Goal: Task Accomplishment & Management: Manage account settings

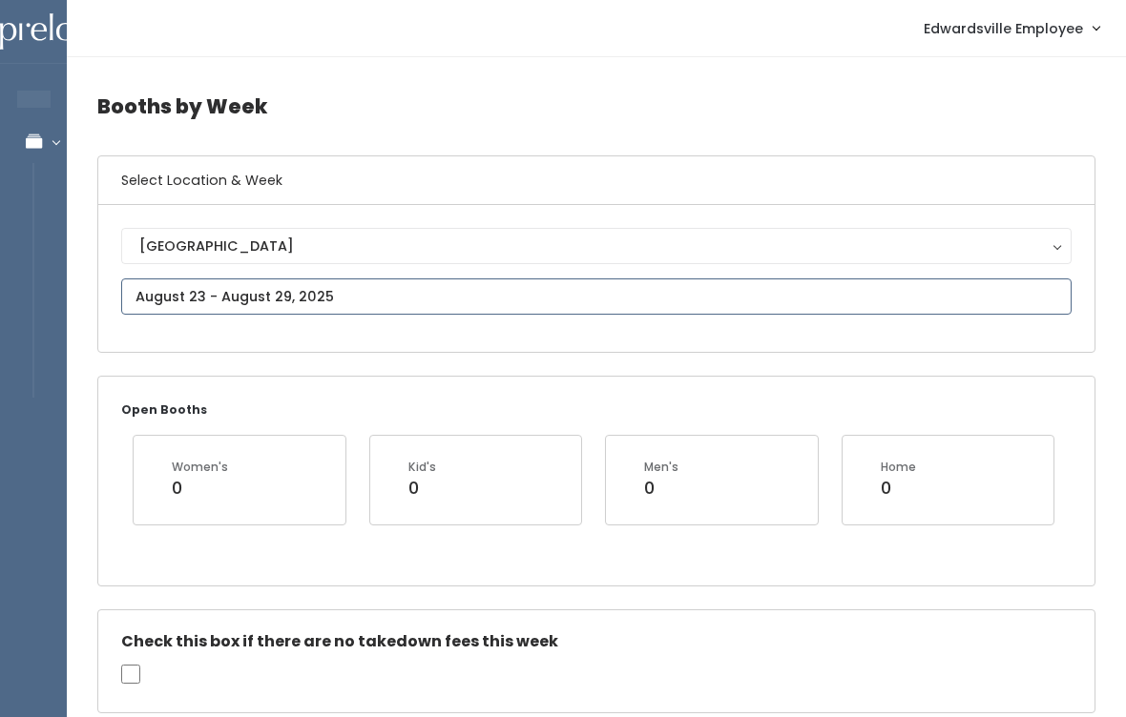
click at [459, 307] on input "text" at bounding box center [596, 297] width 950 height 36
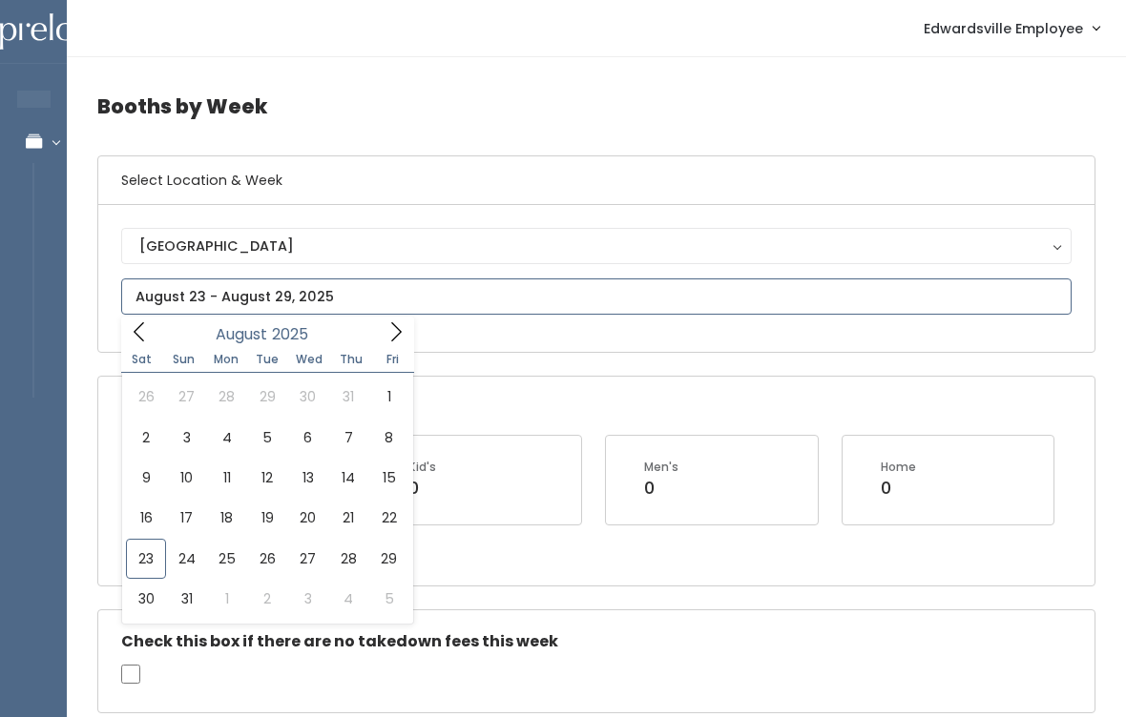
type input "August 16 to August 22"
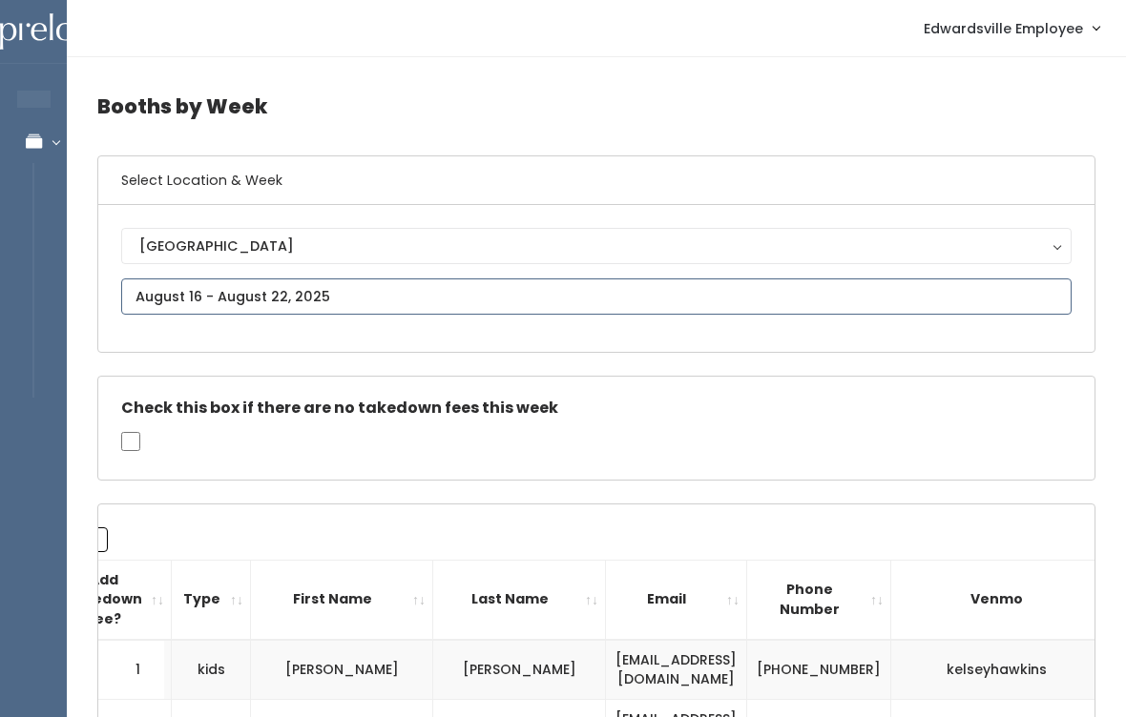
click at [487, 311] on input "text" at bounding box center [596, 297] width 950 height 36
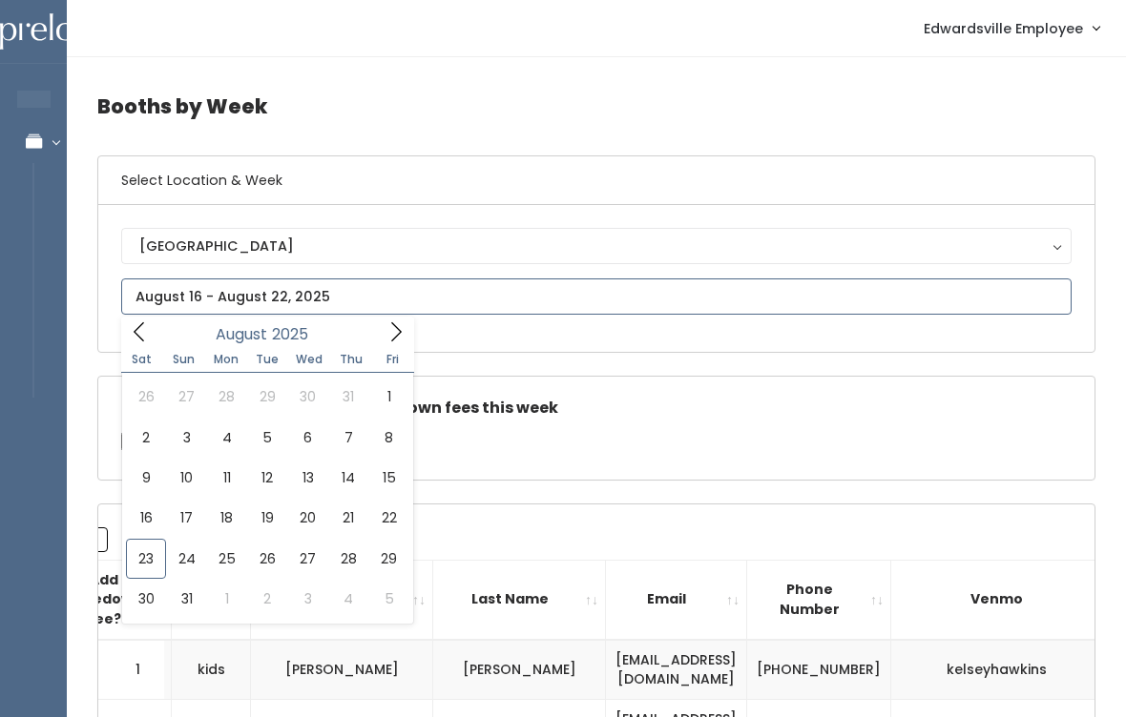
click at [406, 332] on span at bounding box center [396, 332] width 36 height 30
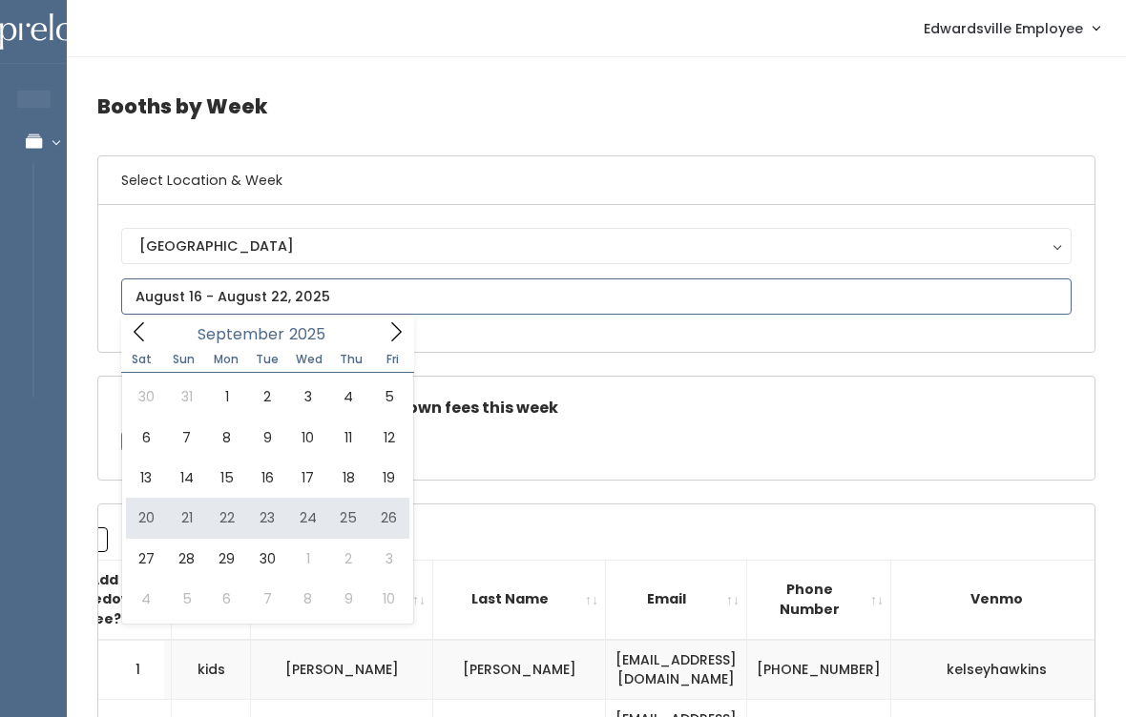
type input "September 20 to September 26"
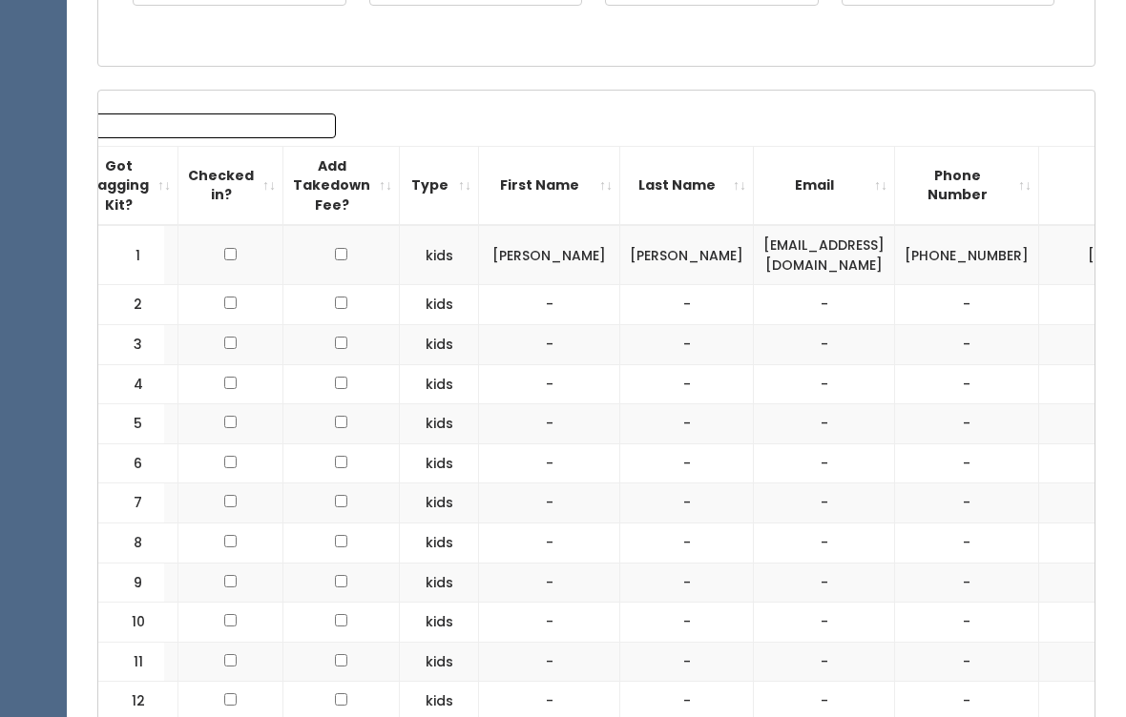
scroll to position [524, 0]
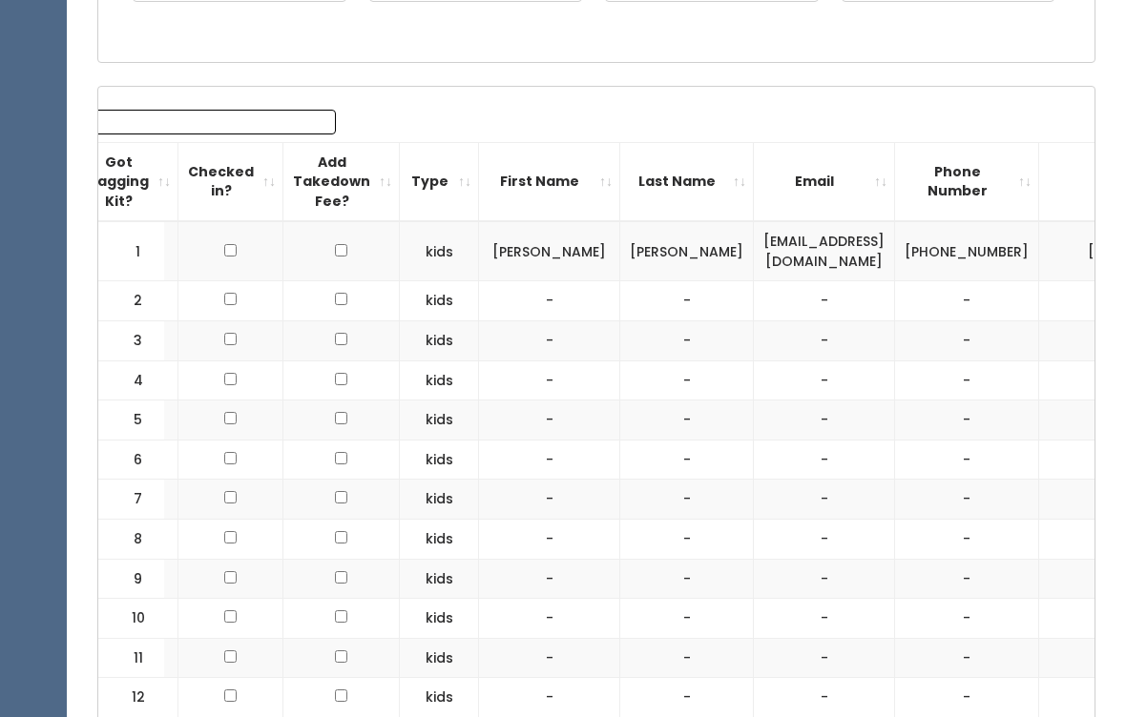
click at [252, 118] on input "Search:" at bounding box center [214, 122] width 243 height 25
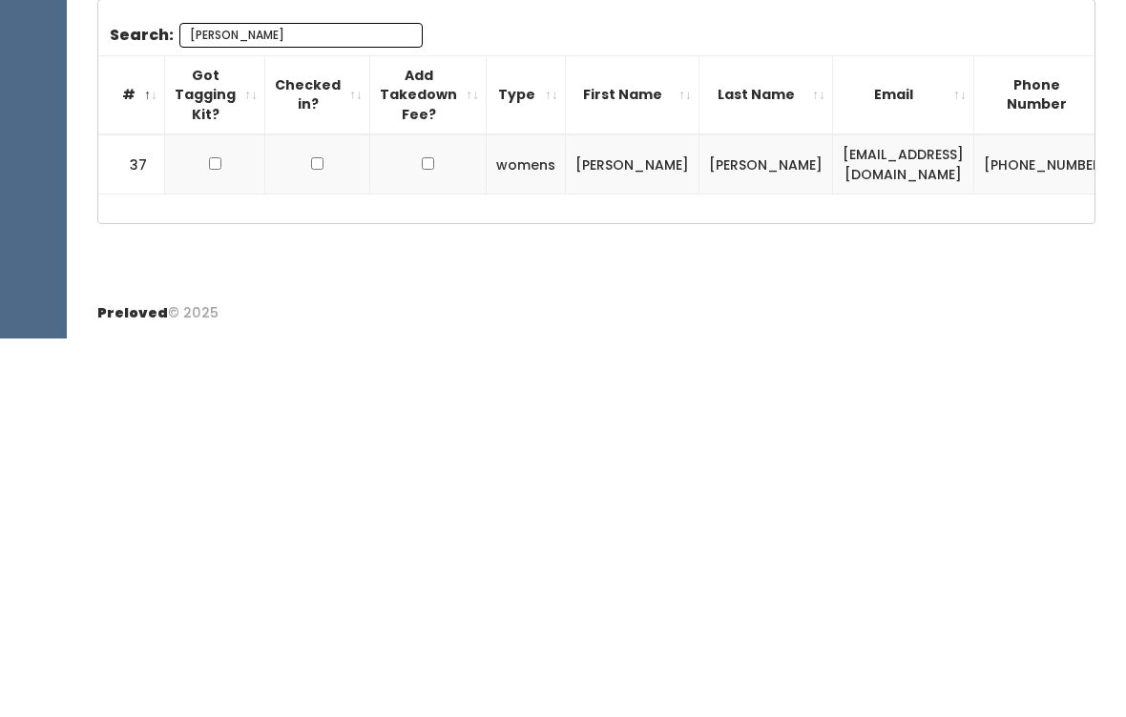
scroll to position [0, 0]
type input "Cindy"
click at [217, 536] on input "checkbox" at bounding box center [215, 542] width 12 height 12
checkbox input "true"
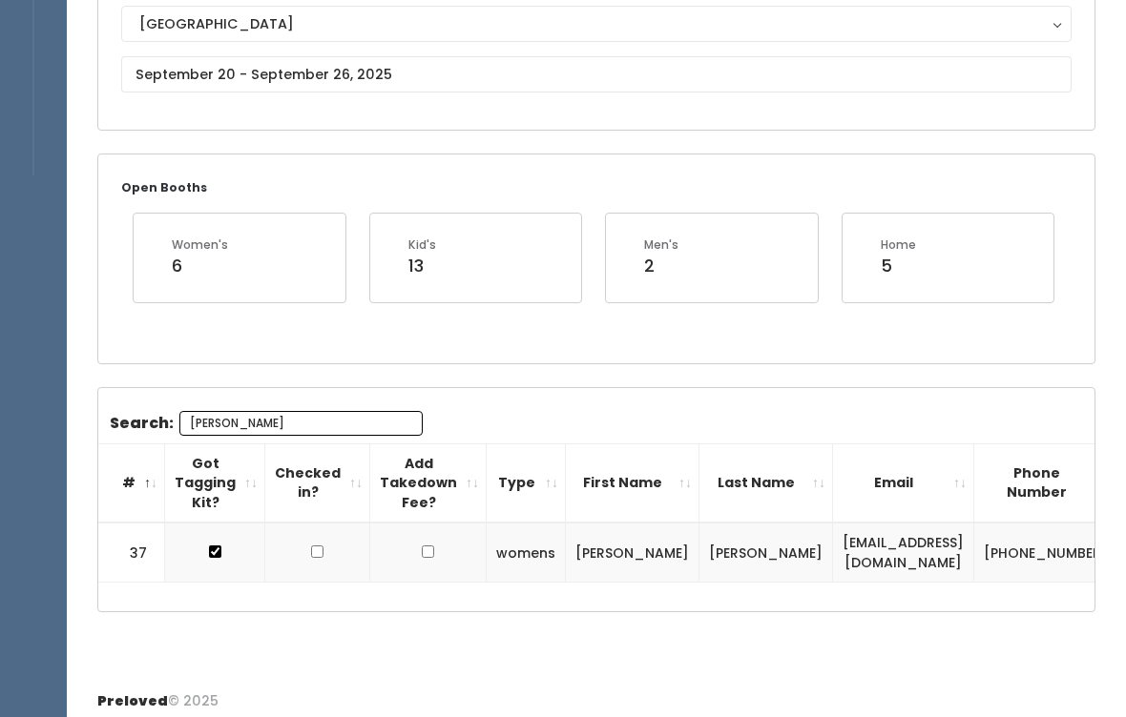
click at [369, 397] on div "Search: Cindy # Got Tagging Kit? Checked in? Add Takedown Fee? Type First Name …" at bounding box center [596, 500] width 996 height 224
click at [312, 404] on div "Search: Cindy # Got Tagging Kit? Checked in? Add Takedown Fee? Type First Name …" at bounding box center [596, 500] width 996 height 224
click at [318, 429] on input "Cindy" at bounding box center [300, 423] width 243 height 25
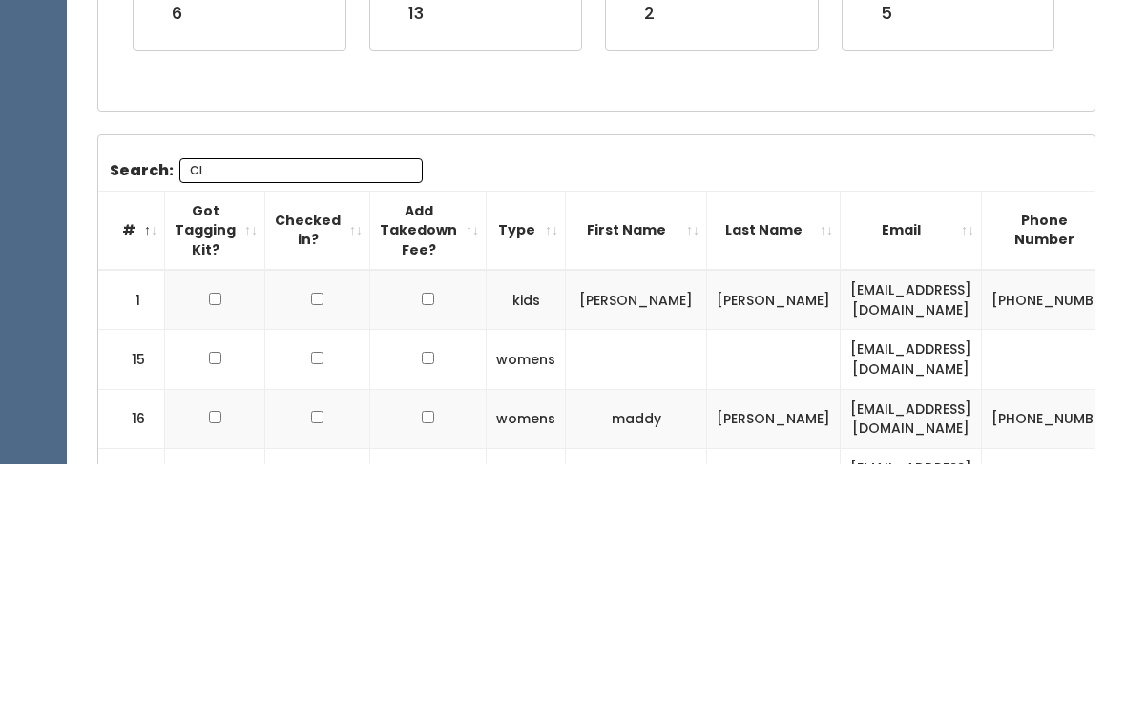
scroll to position [203, 0]
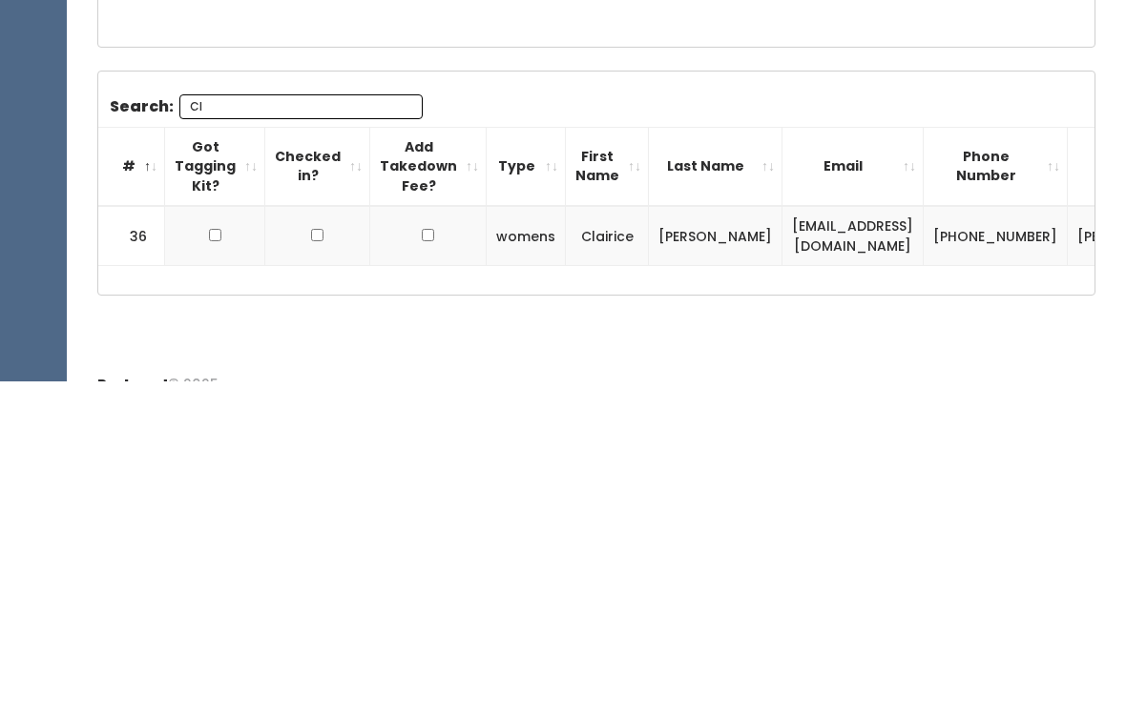
type input "Cl"
click at [203, 542] on td at bounding box center [215, 572] width 100 height 60
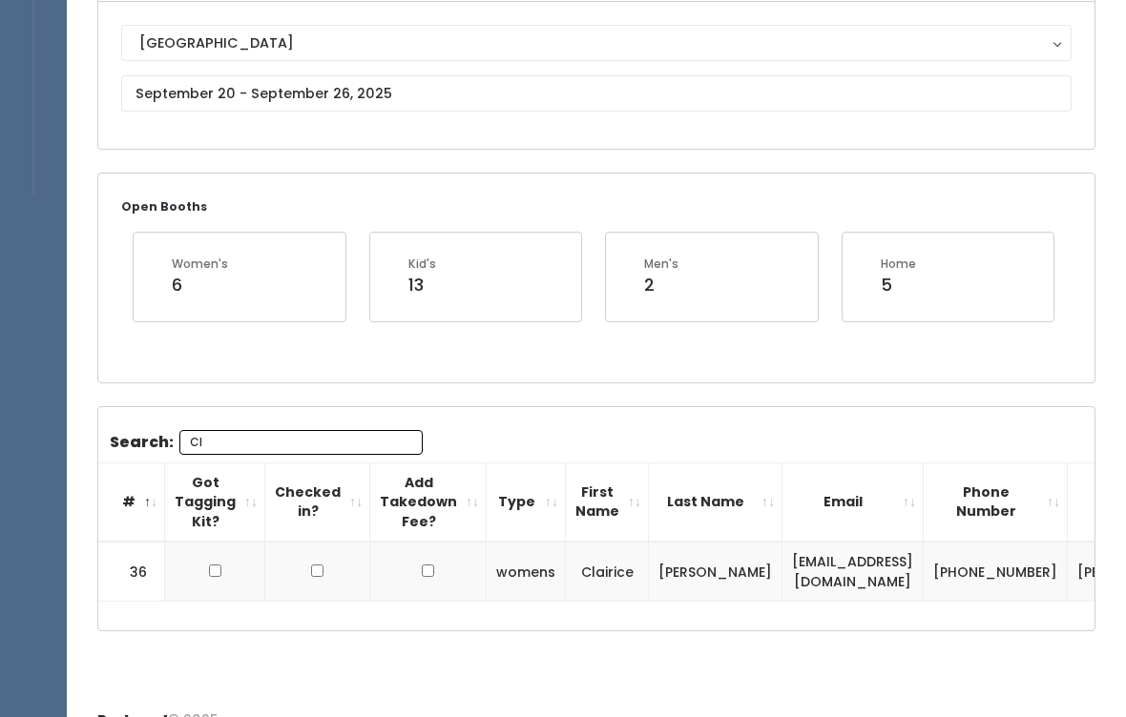
click at [209, 571] on input "checkbox" at bounding box center [215, 571] width 12 height 12
checkbox input "true"
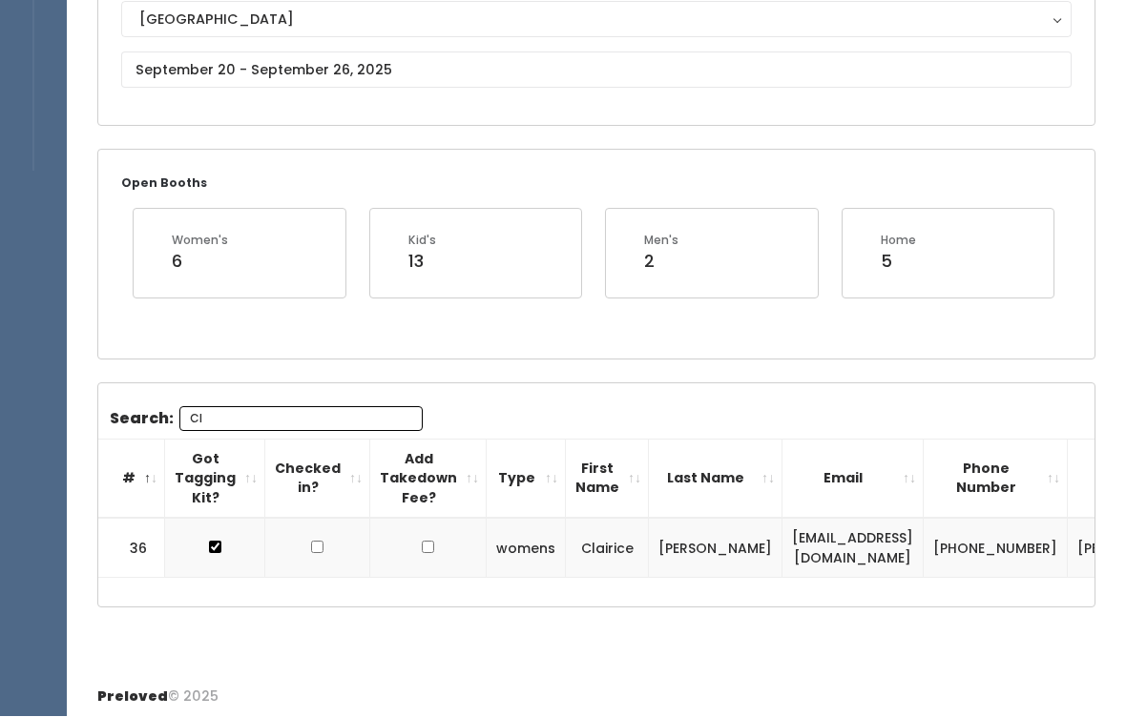
scroll to position [227, 0]
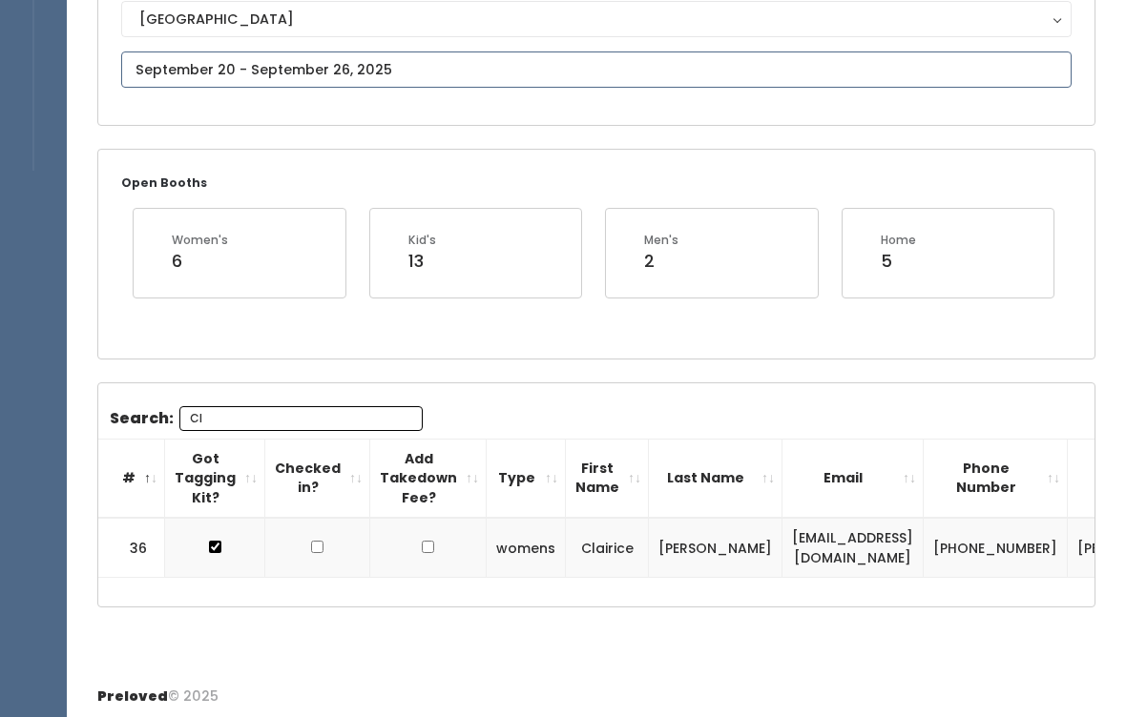
click at [432, 61] on input "text" at bounding box center [596, 70] width 950 height 36
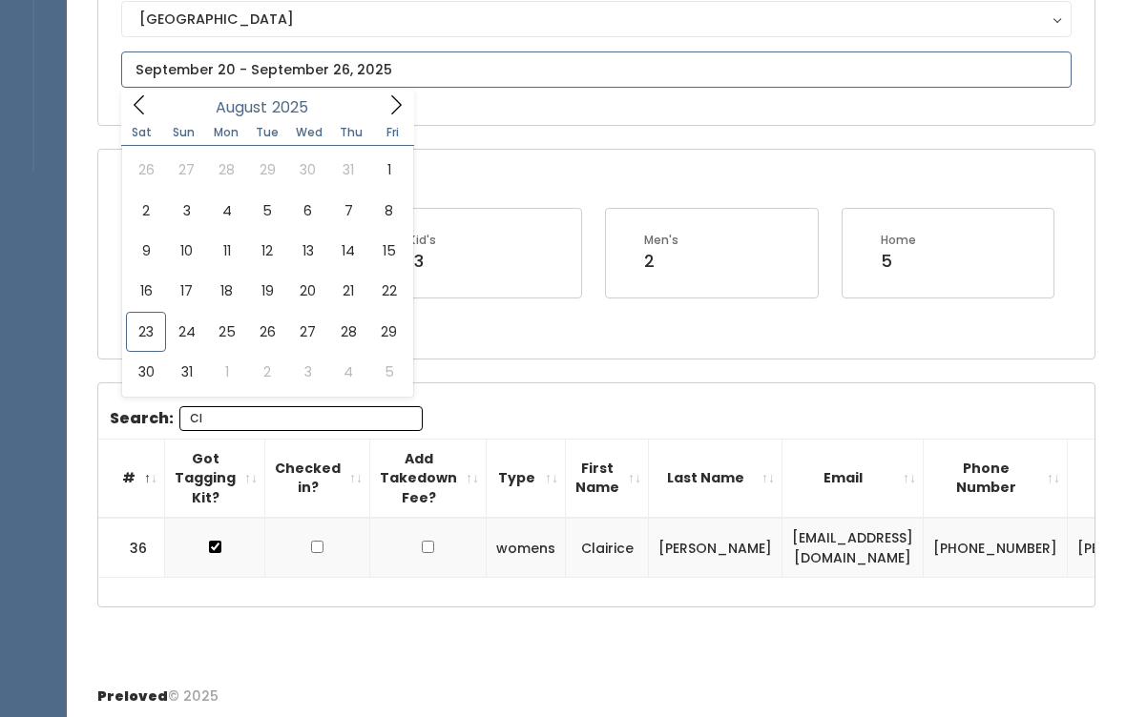
type input "August 16 to August 22"
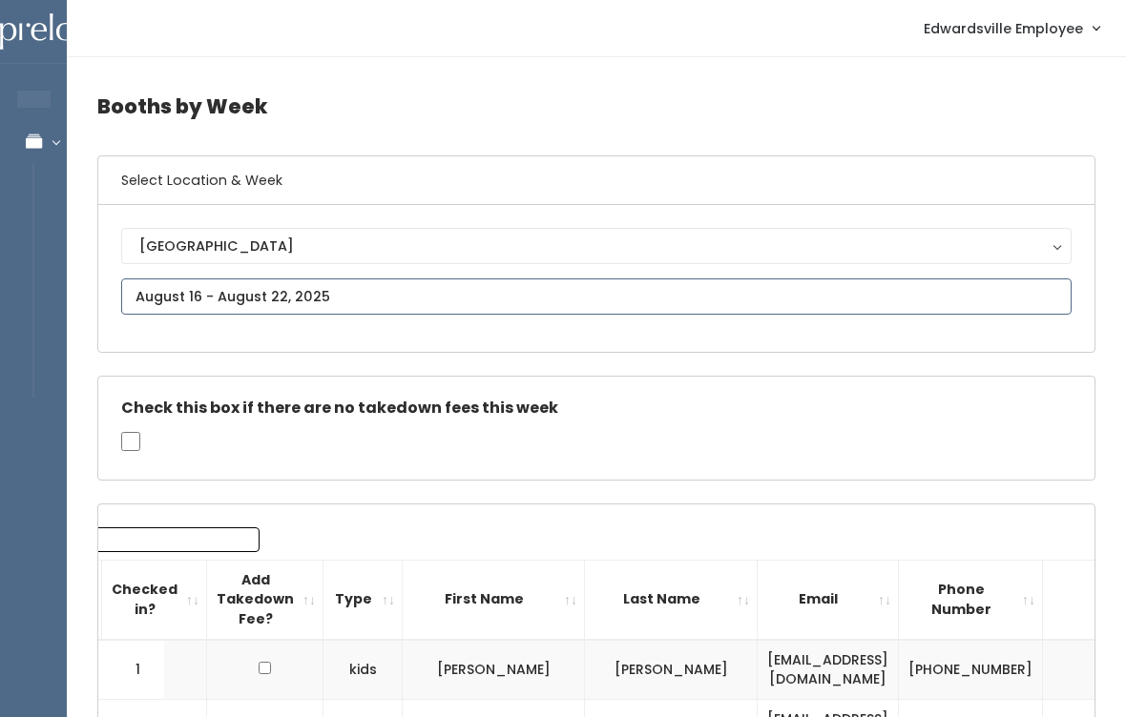
click at [381, 295] on input "text" at bounding box center [596, 297] width 950 height 36
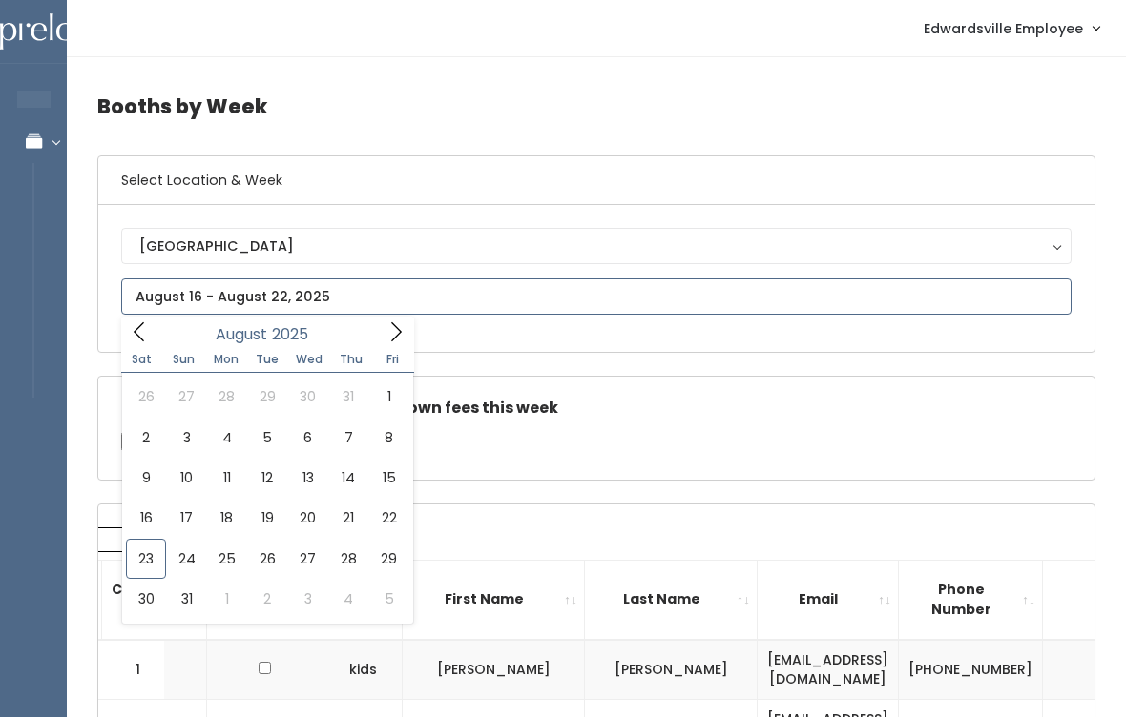
type input "August 9 to August 15"
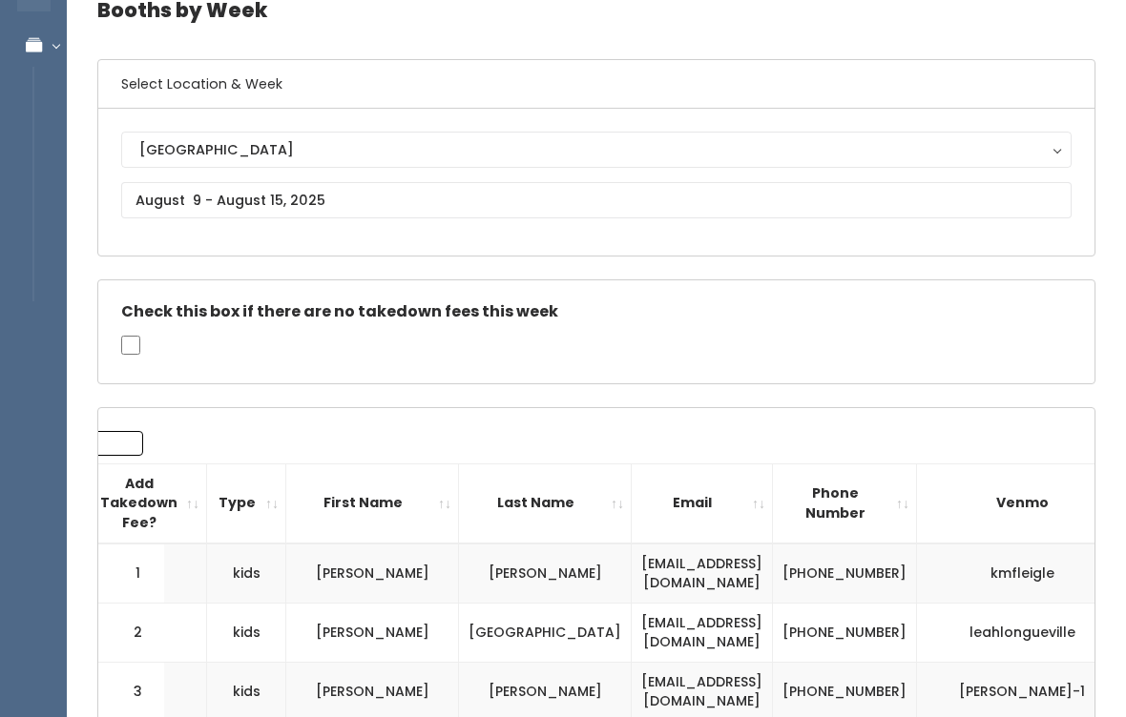
scroll to position [100, 0]
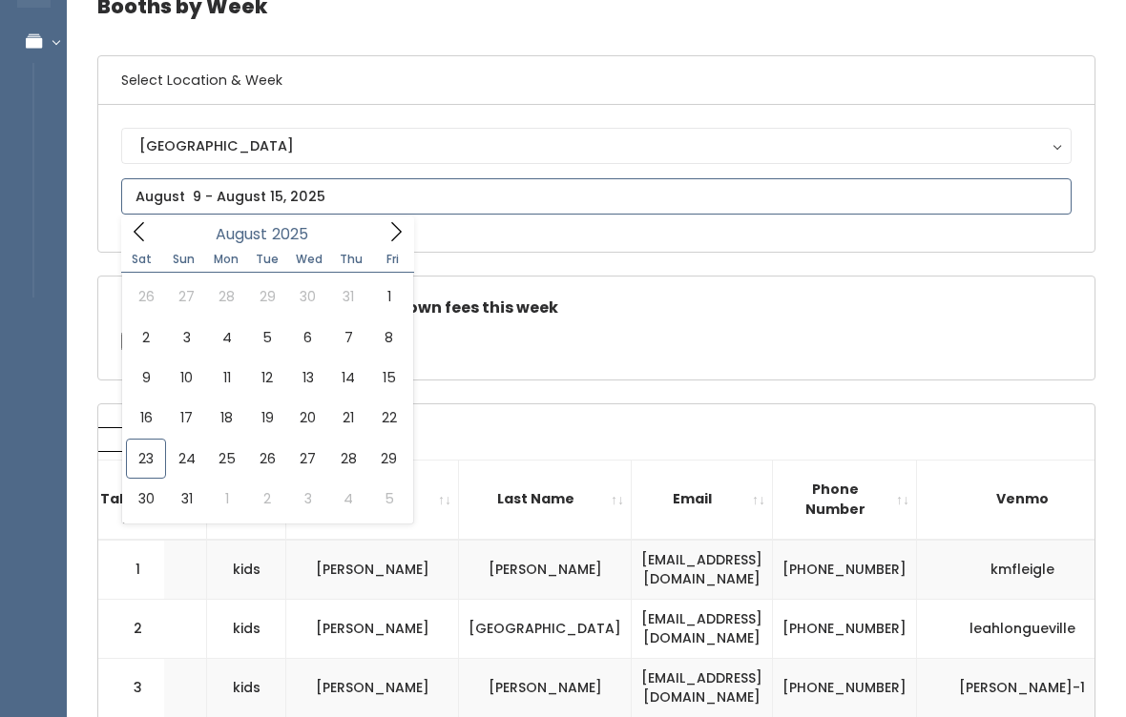
click at [404, 244] on span at bounding box center [396, 232] width 36 height 30
click at [158, 234] on div "September 2025" at bounding box center [266, 232] width 219 height 30
click at [133, 186] on input "text" at bounding box center [596, 196] width 950 height 36
click at [149, 220] on span at bounding box center [139, 232] width 36 height 30
type input "August 23 to August 29"
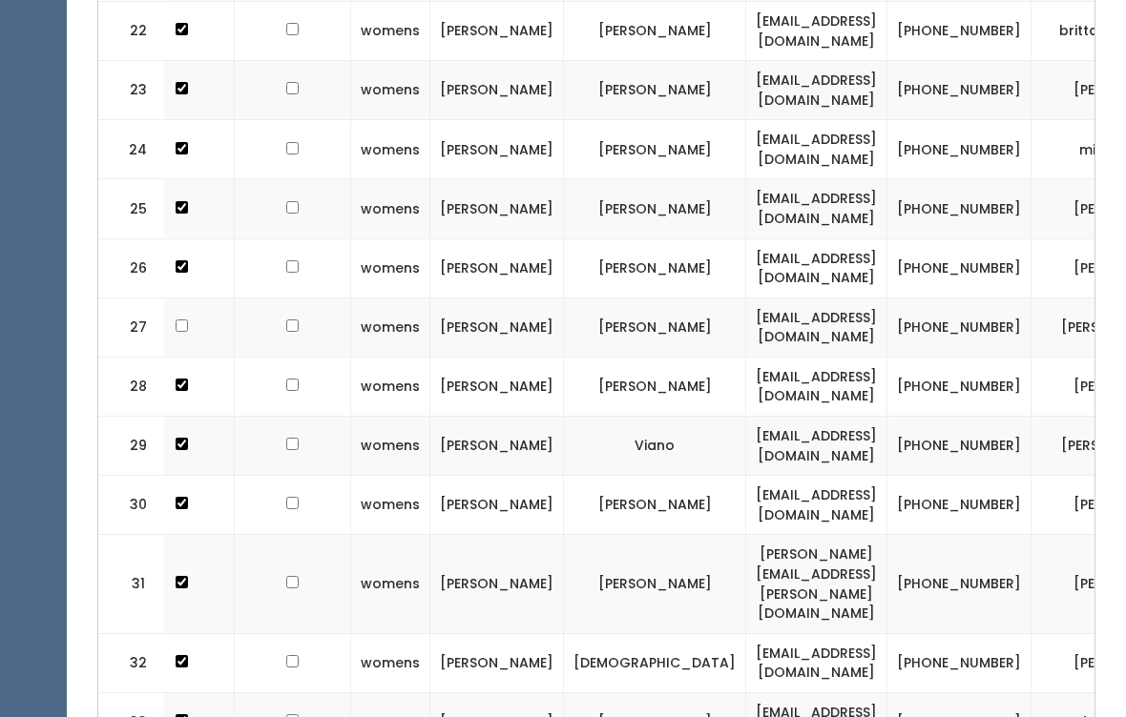
scroll to position [2177, 0]
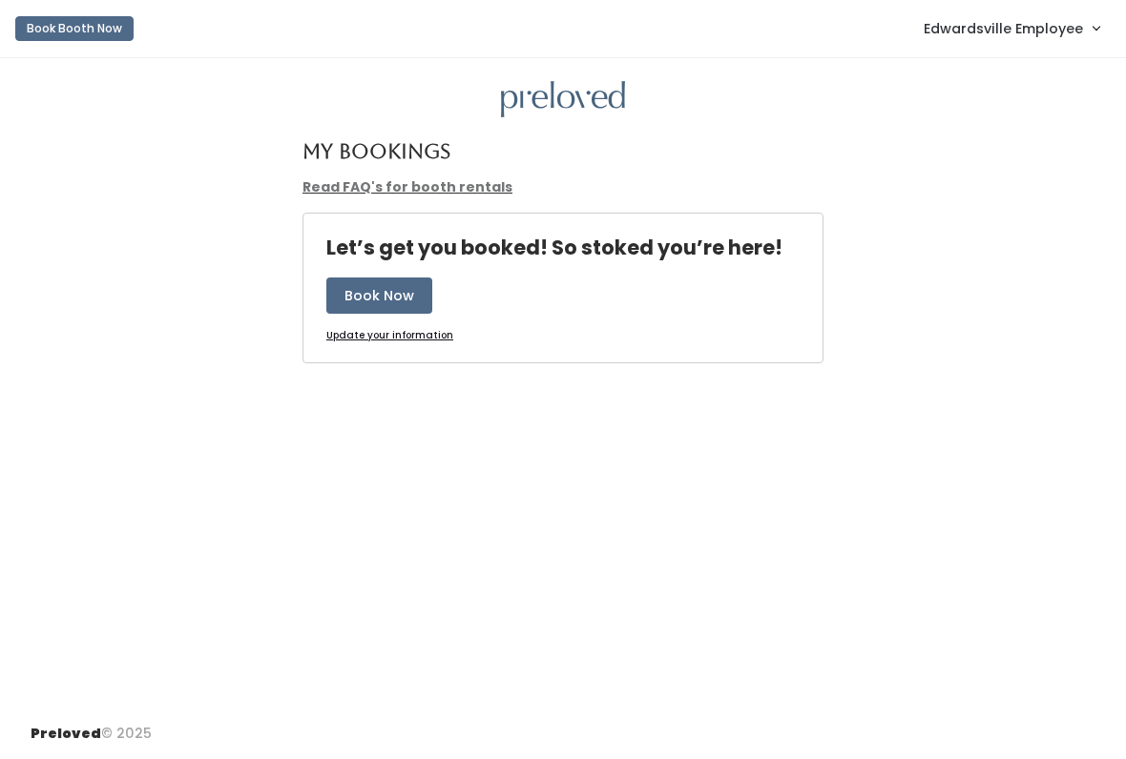
click at [952, 42] on link "Edwardsville Employee" at bounding box center [1011, 28] width 214 height 41
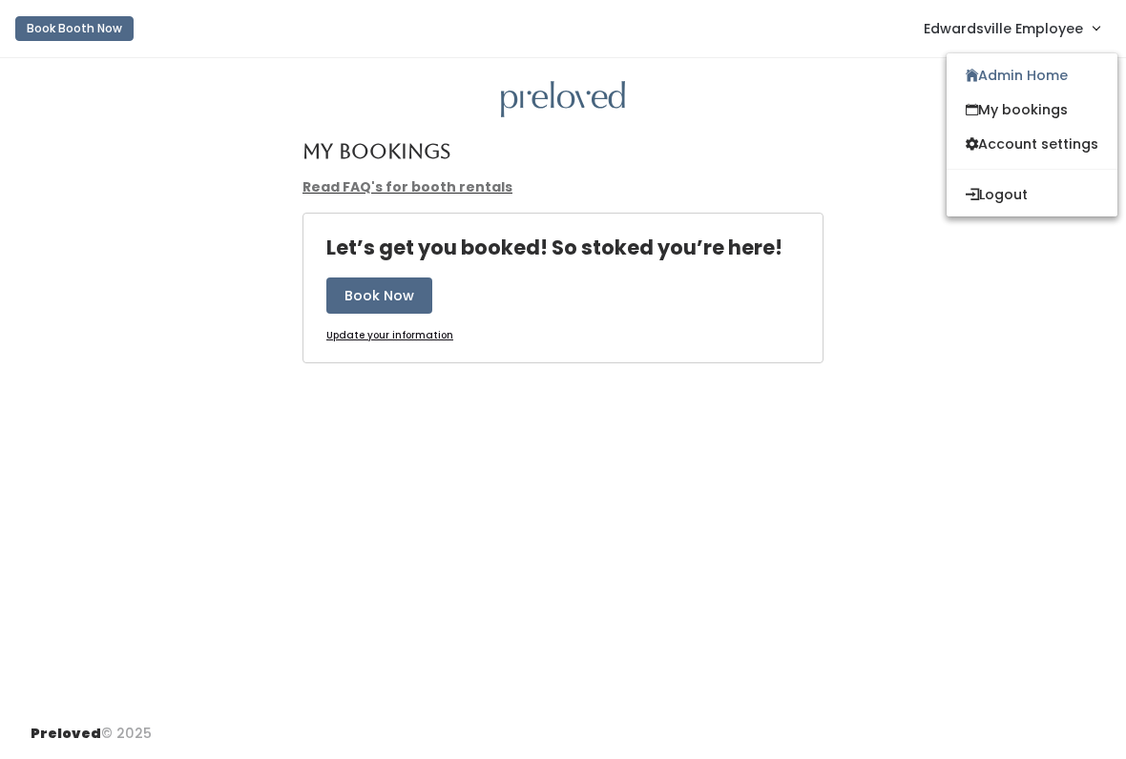
click at [975, 78] on link "Admin Home" at bounding box center [1031, 75] width 171 height 34
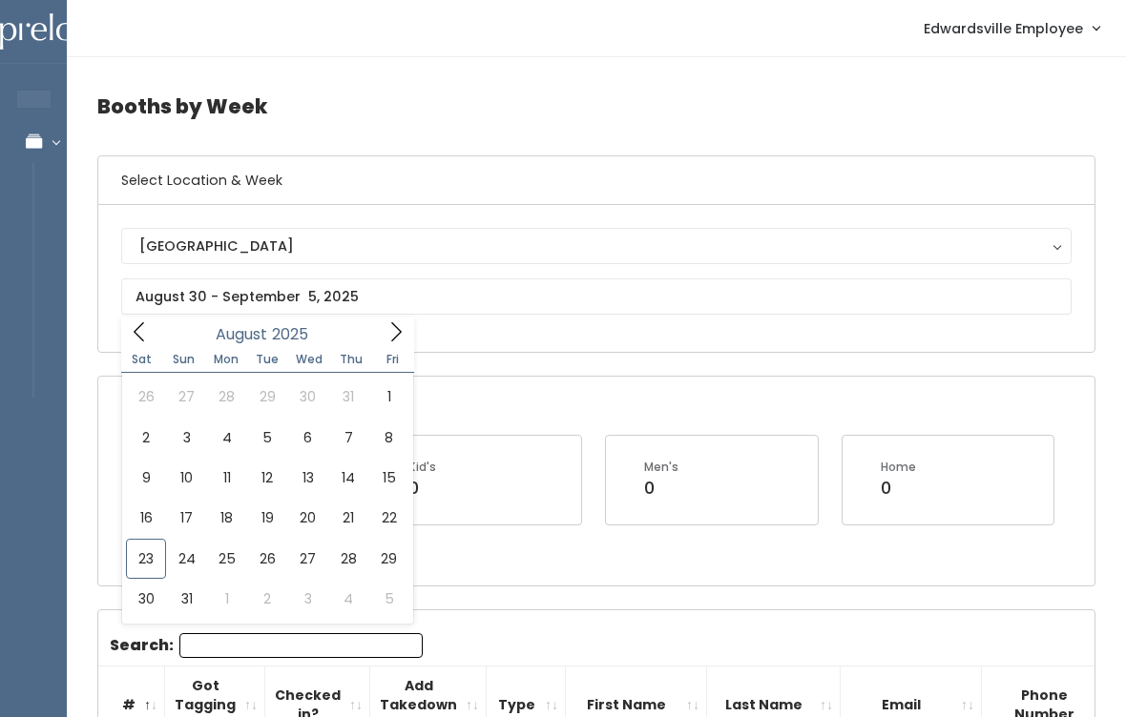
click at [794, 475] on div "Men's 0" at bounding box center [712, 480] width 166 height 42
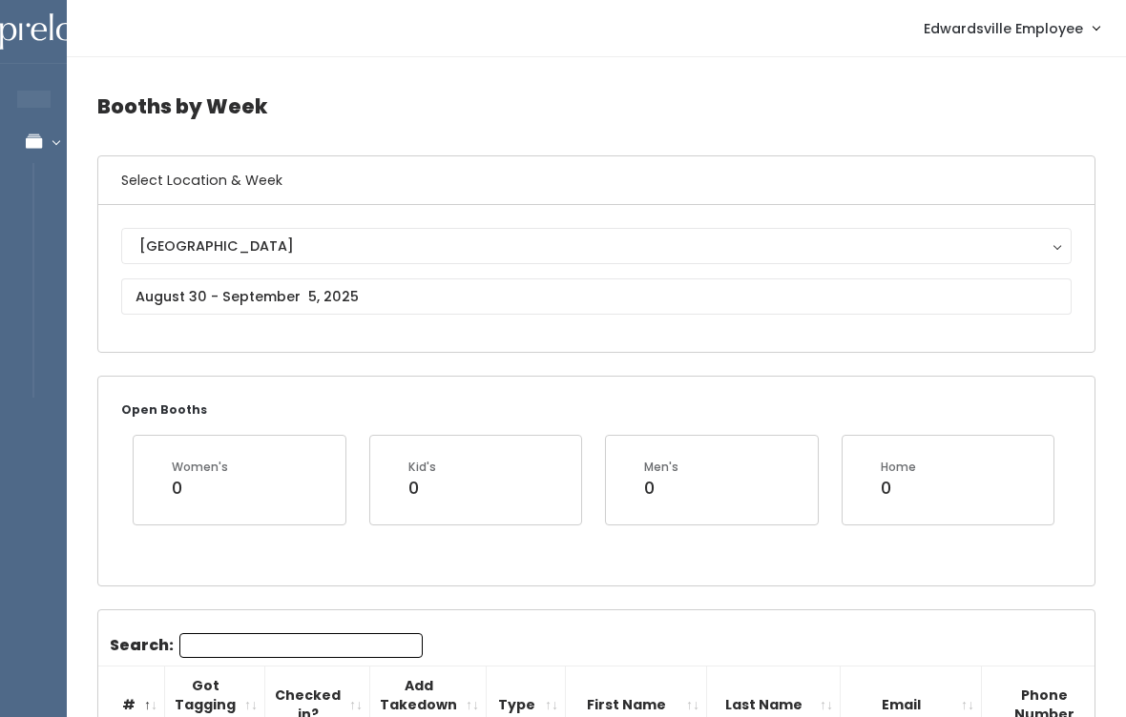
click at [800, 341] on div "[GEOGRAPHIC_DATA] [GEOGRAPHIC_DATA]" at bounding box center [596, 278] width 996 height 147
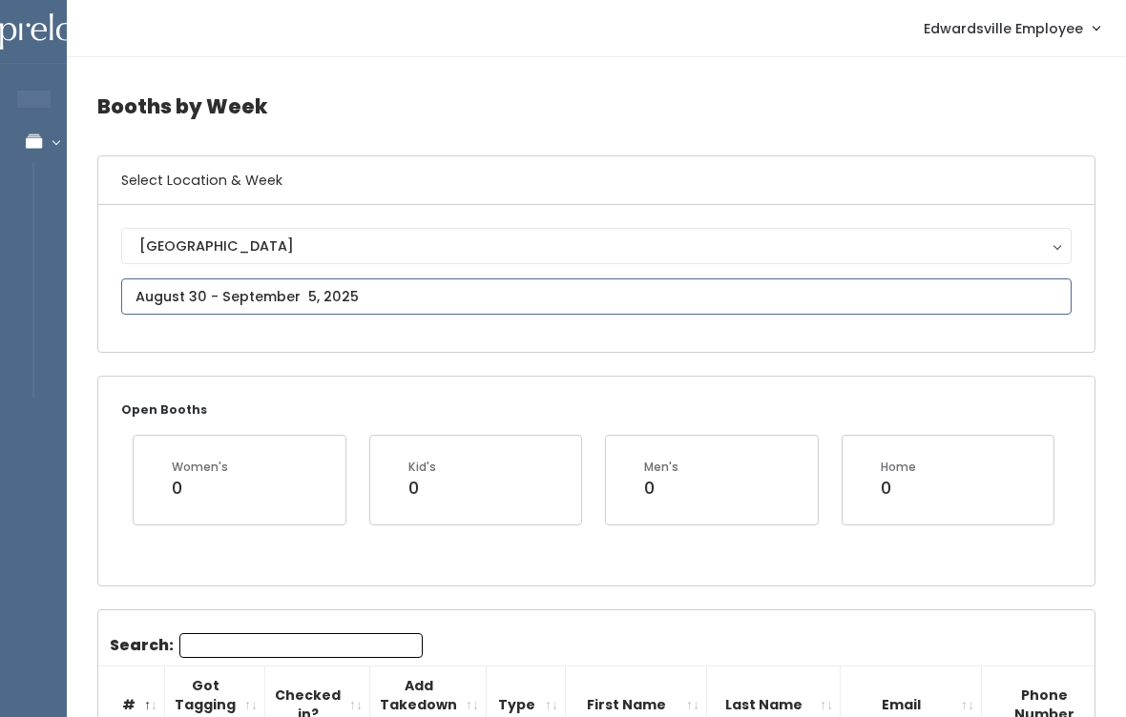
click at [759, 281] on input "text" at bounding box center [596, 297] width 950 height 36
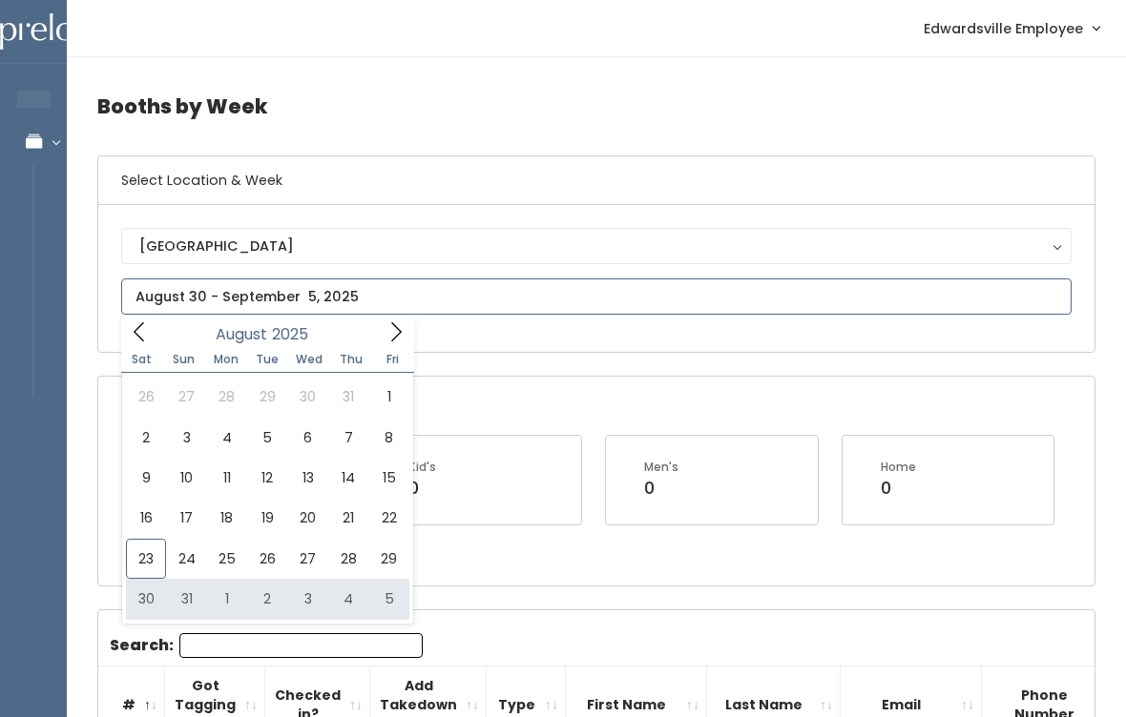
type input "August 30 to September 5"
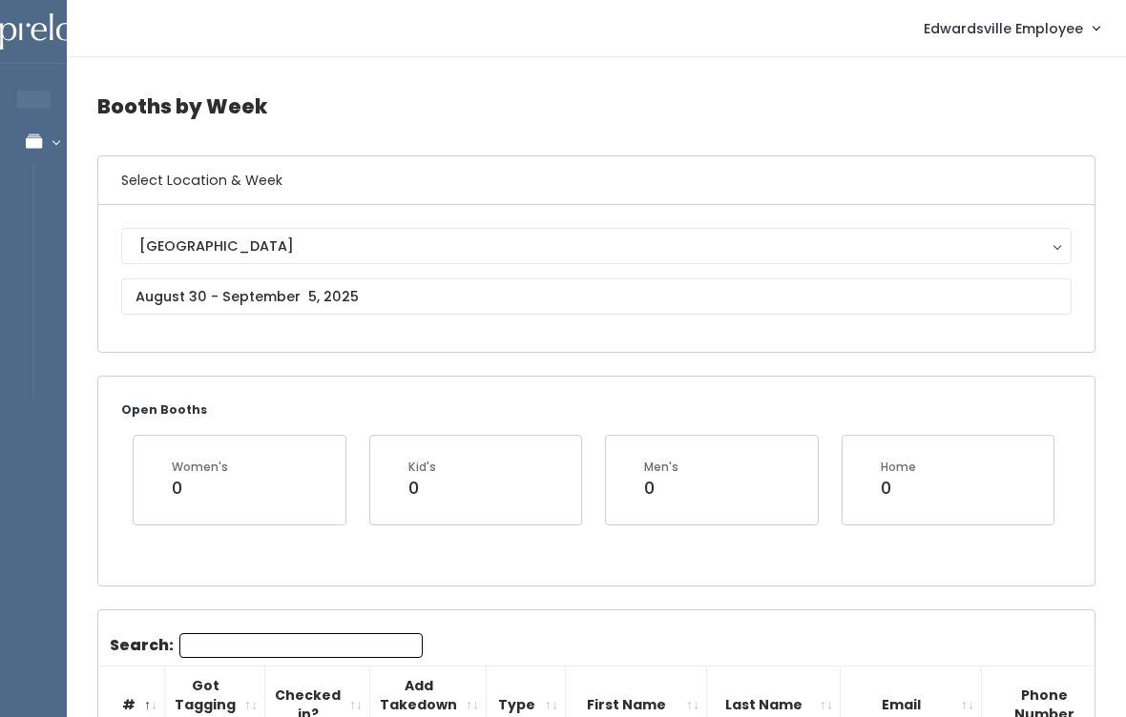
click at [617, 329] on div "[GEOGRAPHIC_DATA] [GEOGRAPHIC_DATA]" at bounding box center [596, 278] width 950 height 101
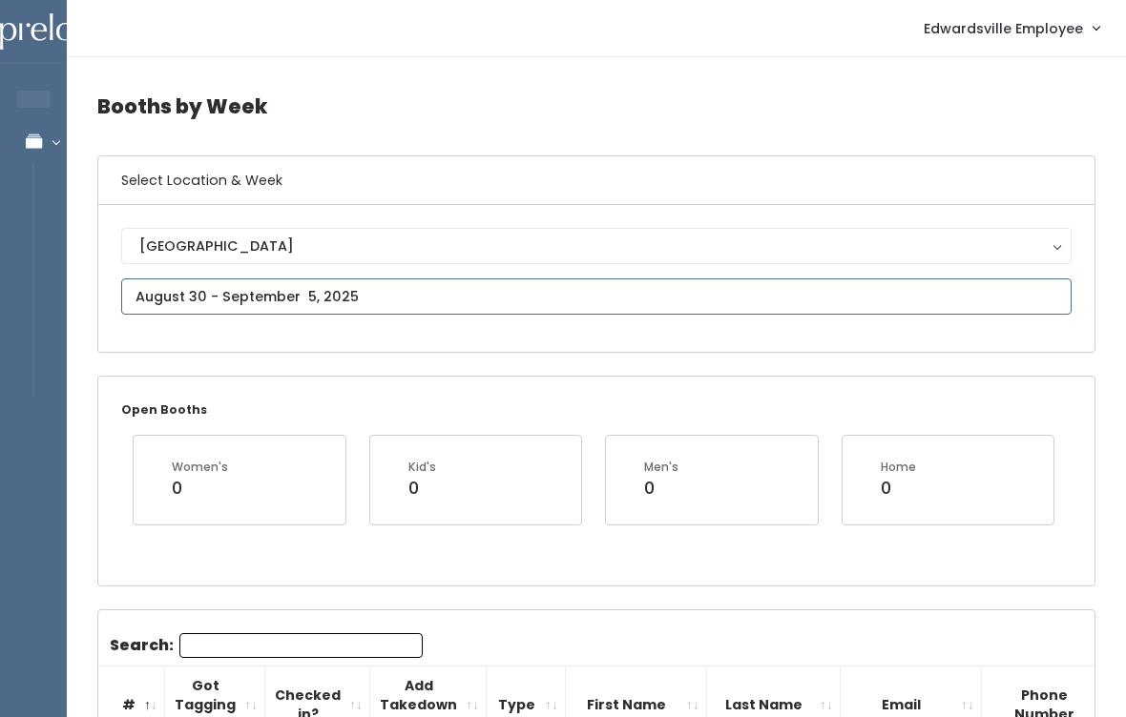
click at [614, 291] on input "text" at bounding box center [596, 297] width 950 height 36
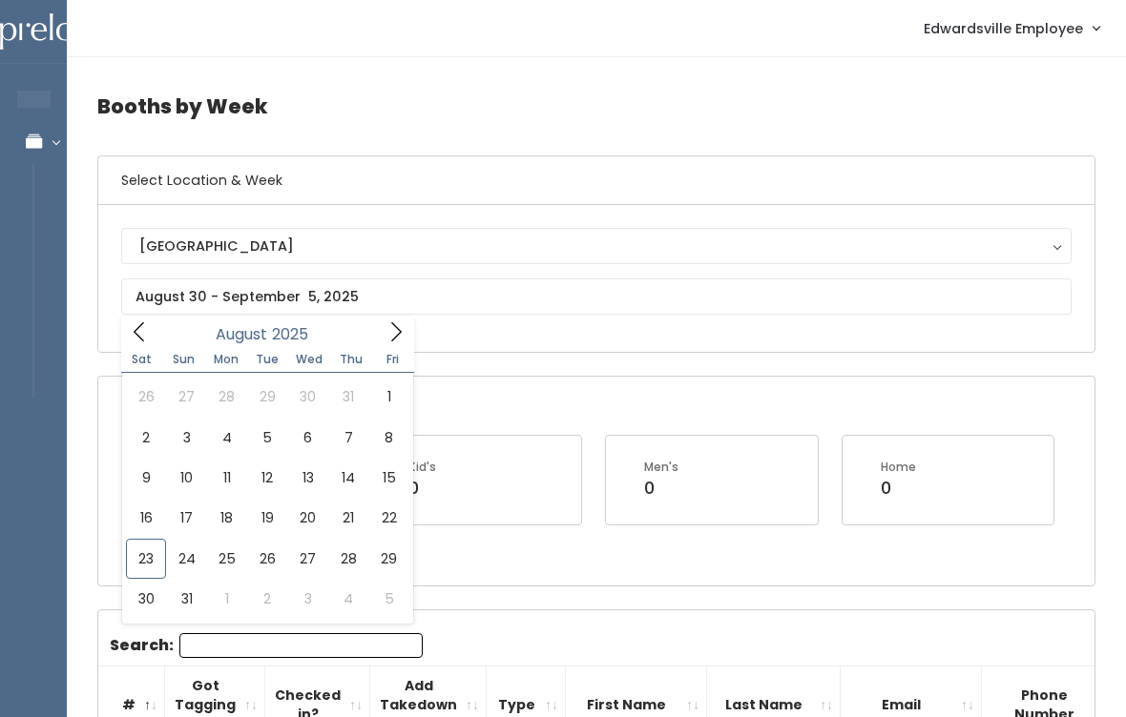
click at [424, 337] on div "[GEOGRAPHIC_DATA] [GEOGRAPHIC_DATA]" at bounding box center [596, 278] width 996 height 147
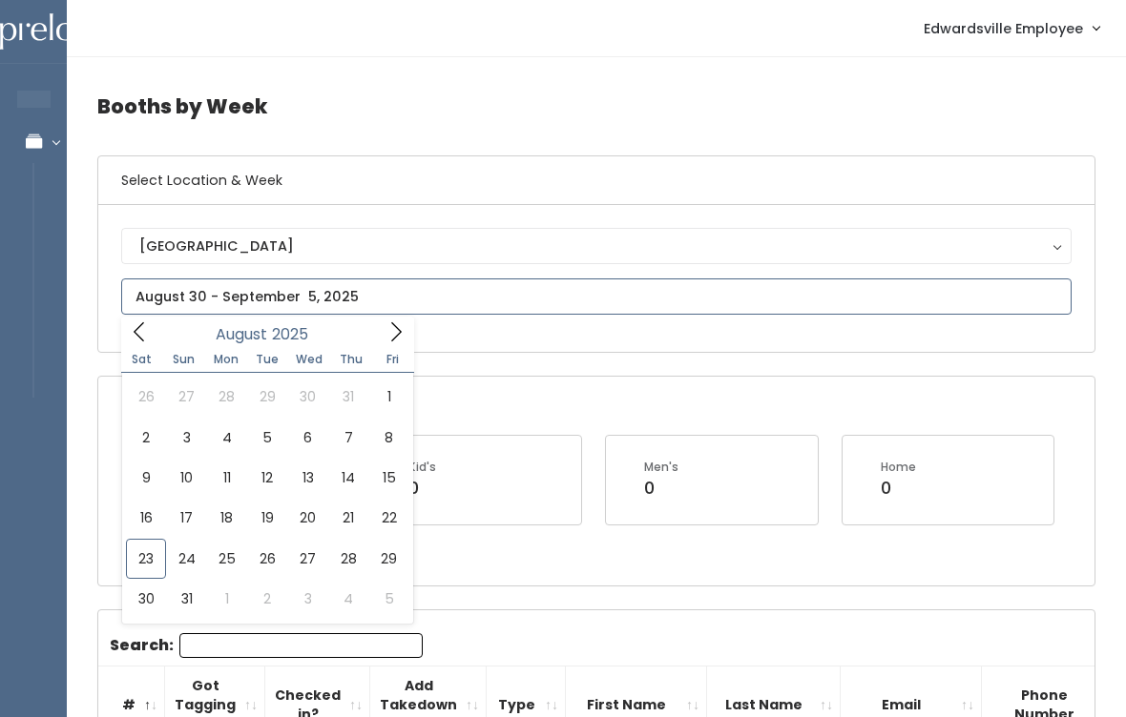
click at [396, 339] on icon at bounding box center [395, 332] width 21 height 21
type input "September 6 to September 12"
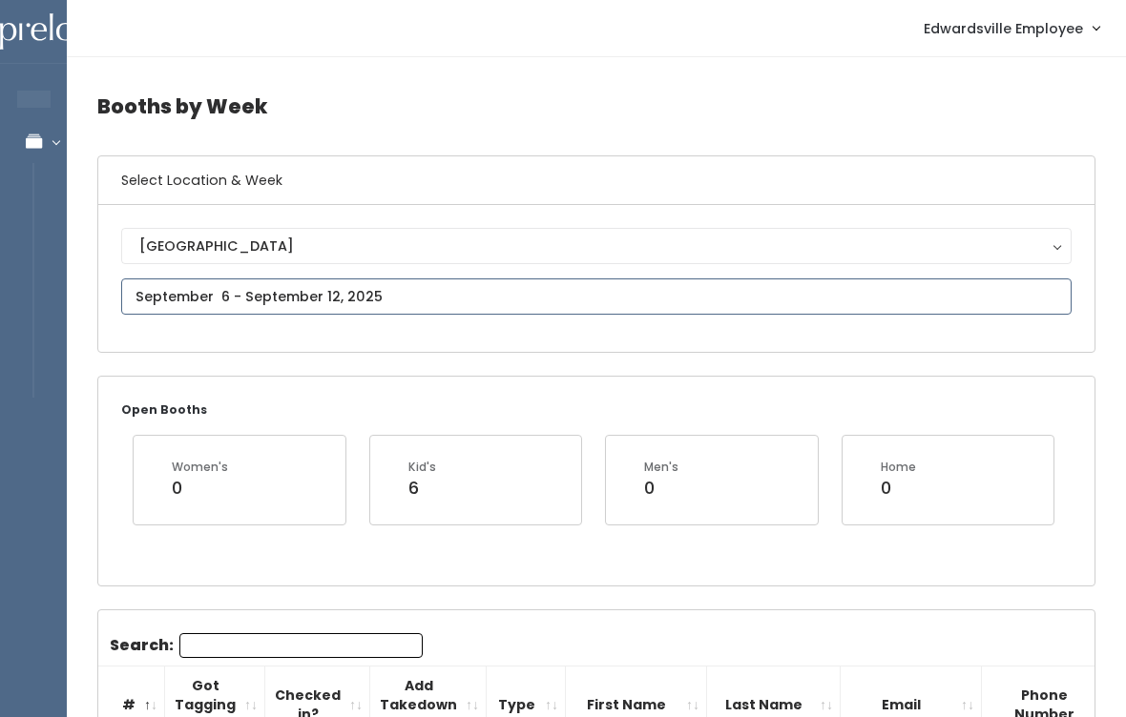
click at [553, 294] on input "text" at bounding box center [596, 297] width 950 height 36
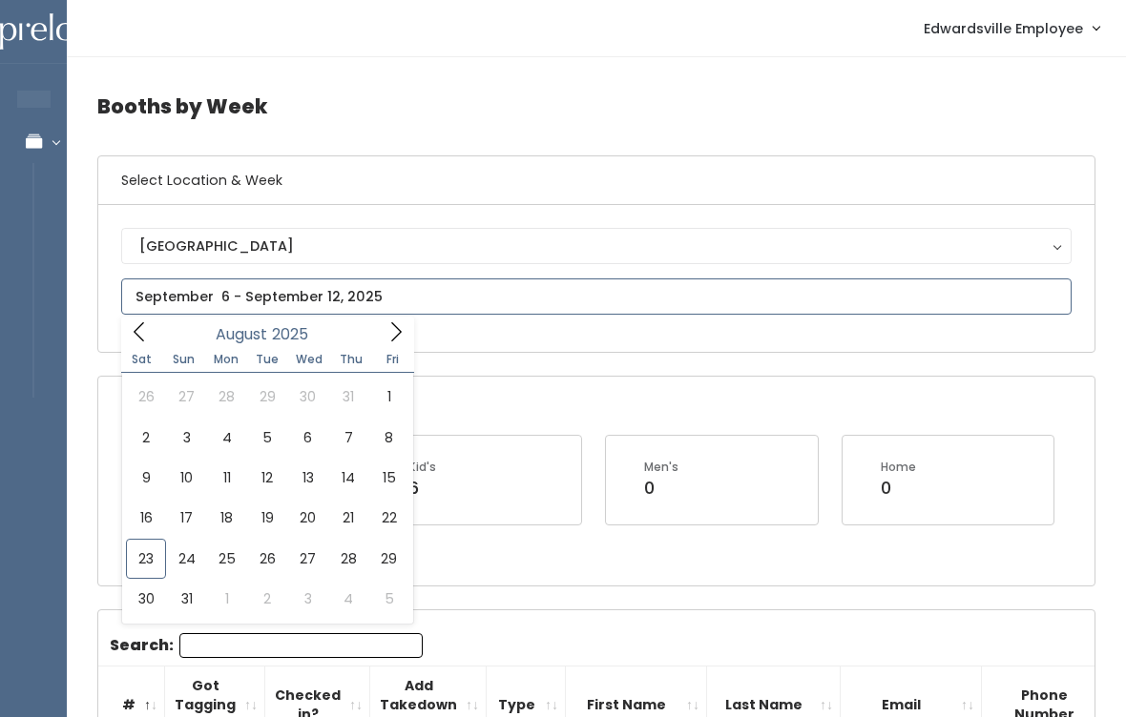
click at [405, 336] on icon at bounding box center [395, 332] width 21 height 21
type input "September 13 to September 19"
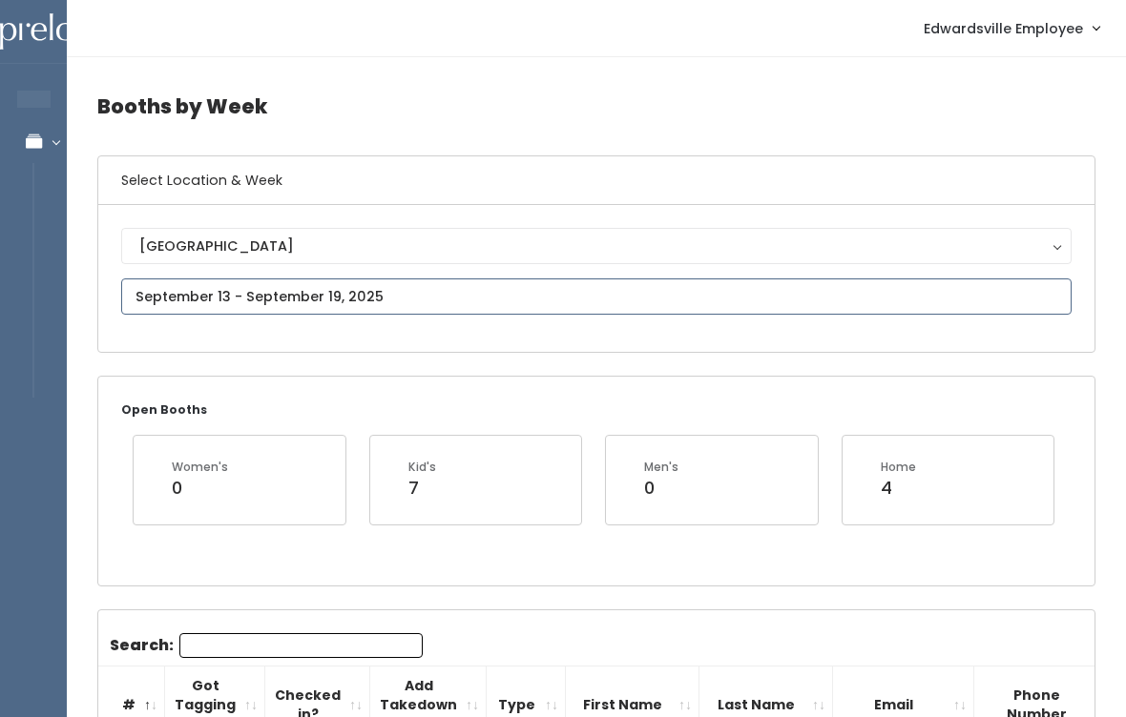
click at [532, 291] on input "text" at bounding box center [596, 297] width 950 height 36
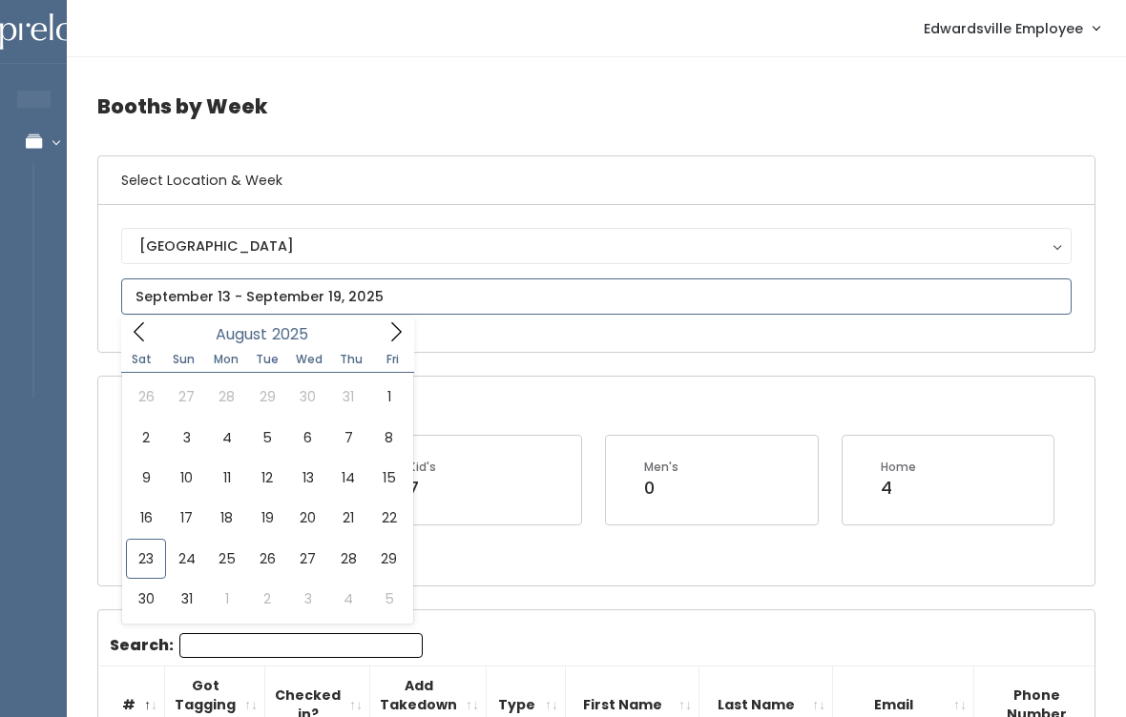
click at [410, 333] on span at bounding box center [396, 332] width 36 height 30
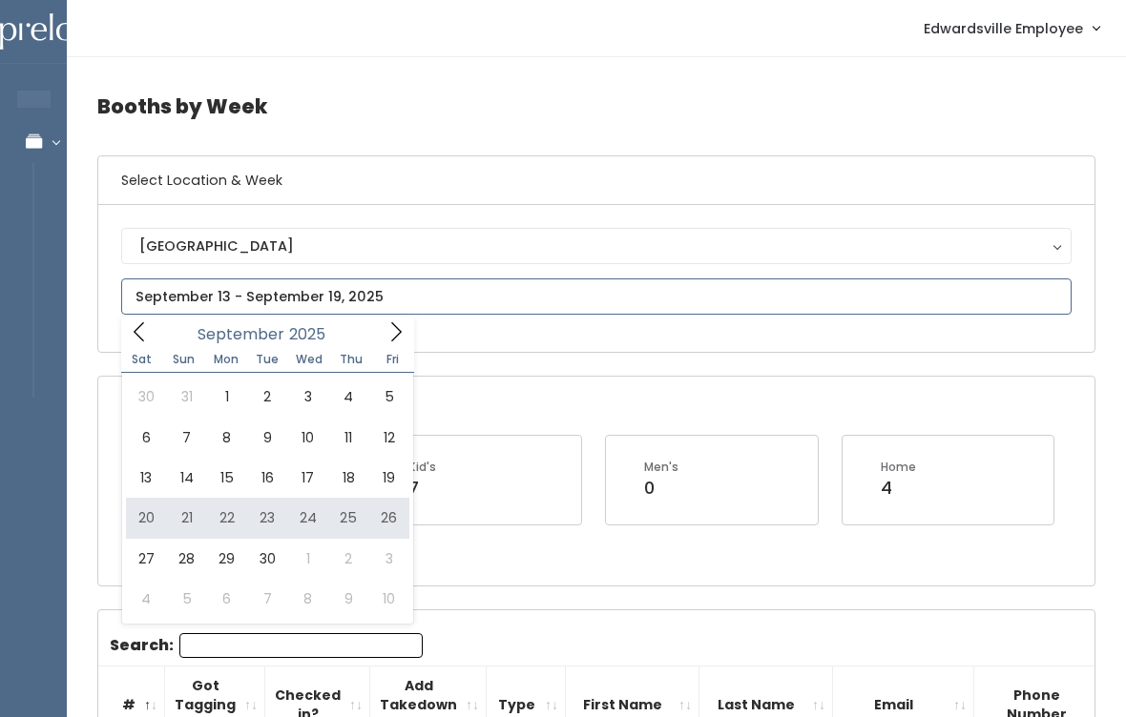
type input "[DATE] to [DATE]"
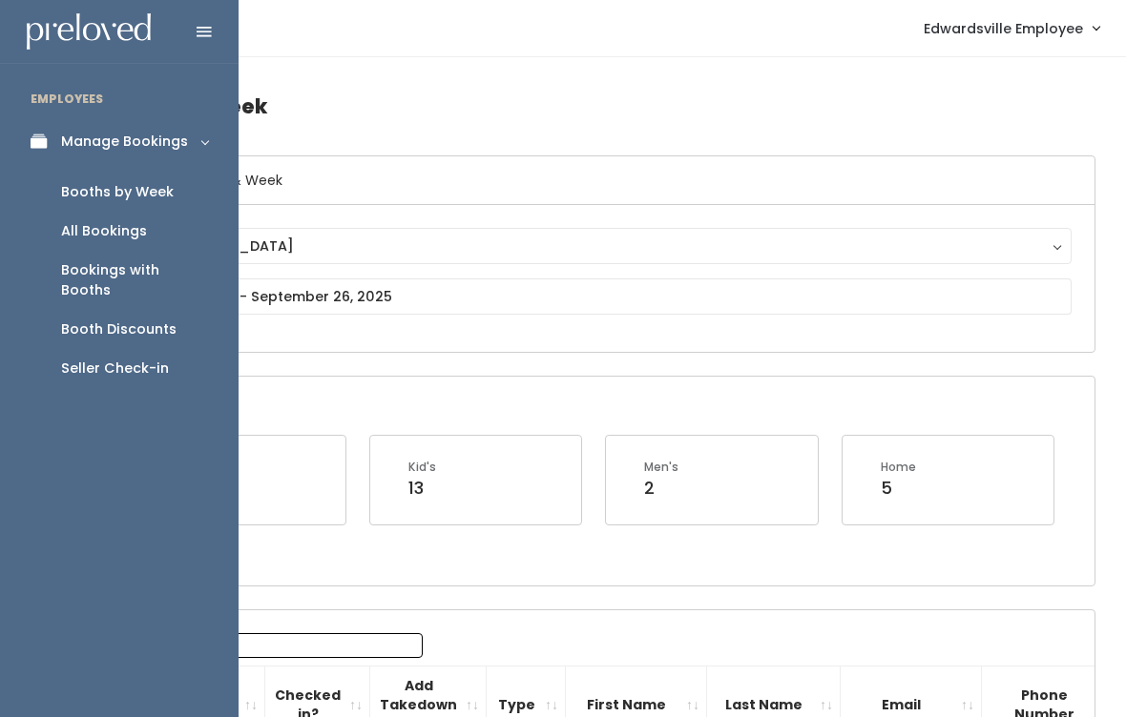
click at [137, 319] on link "Booth Discounts" at bounding box center [119, 329] width 239 height 39
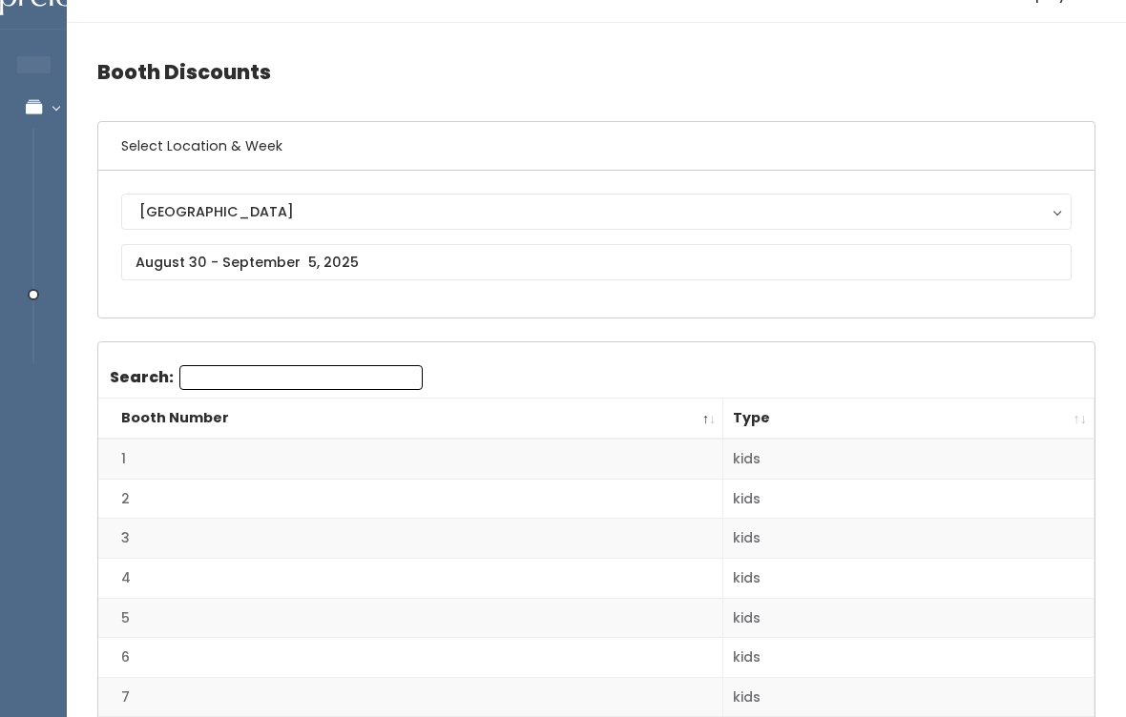
scroll to position [33, 0]
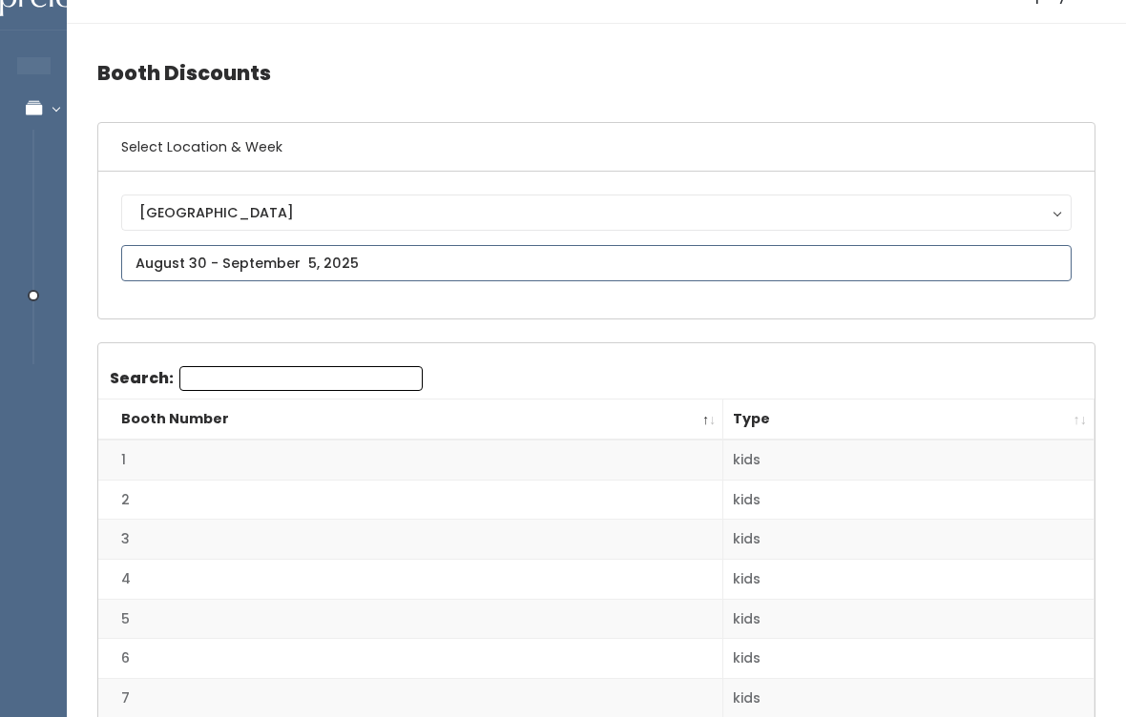
click at [666, 274] on input "text" at bounding box center [596, 263] width 950 height 36
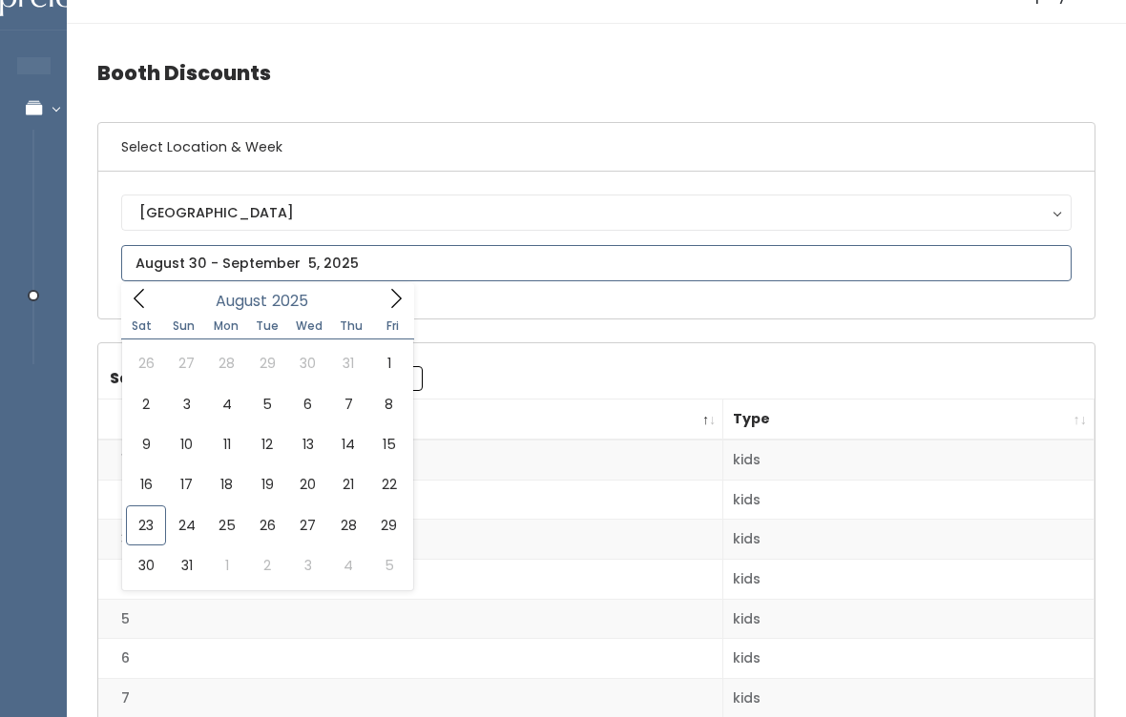
type input "August 23 to August 29"
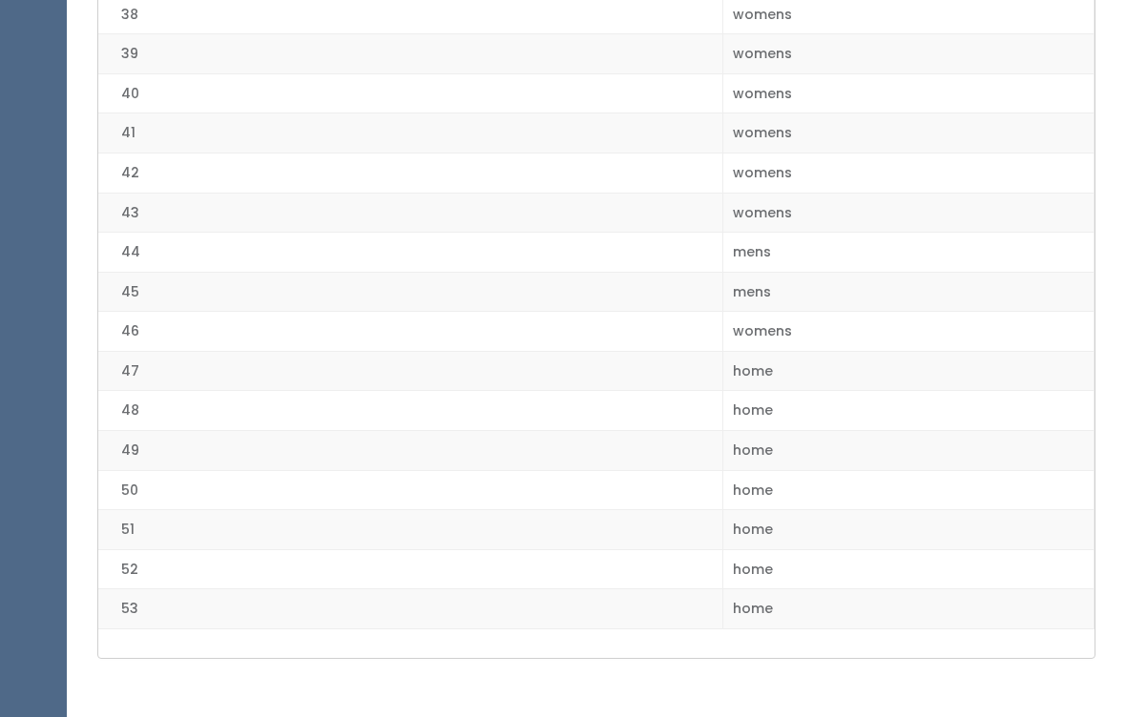
scroll to position [1949, 0]
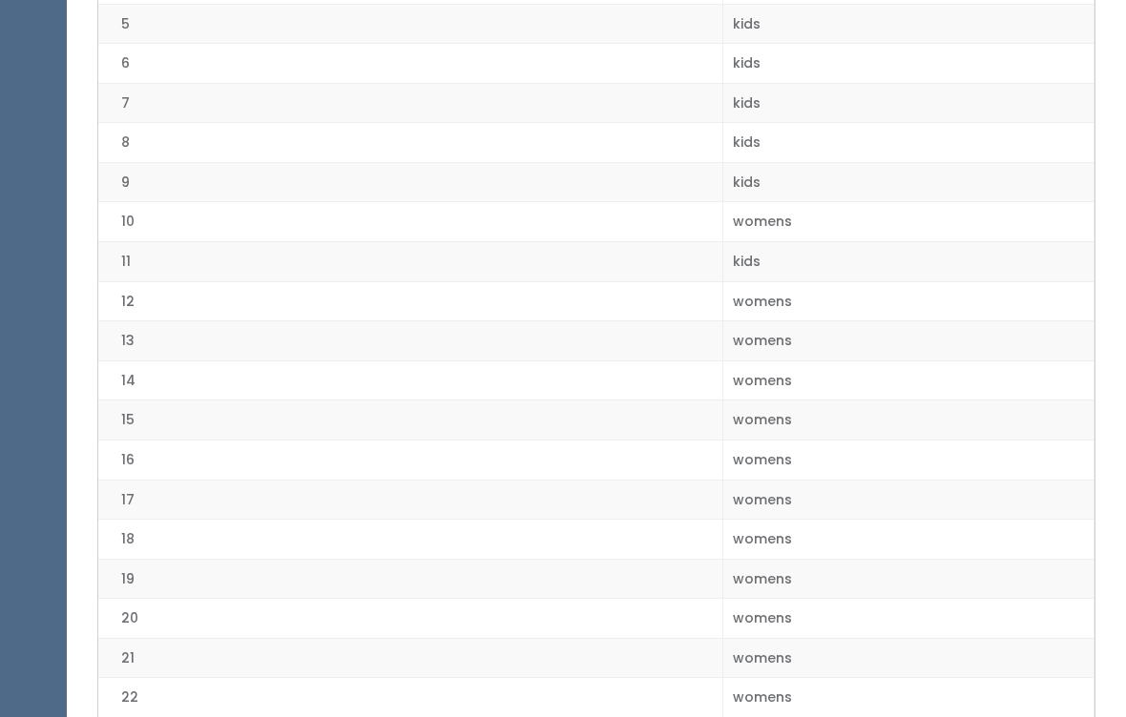
scroll to position [0, 0]
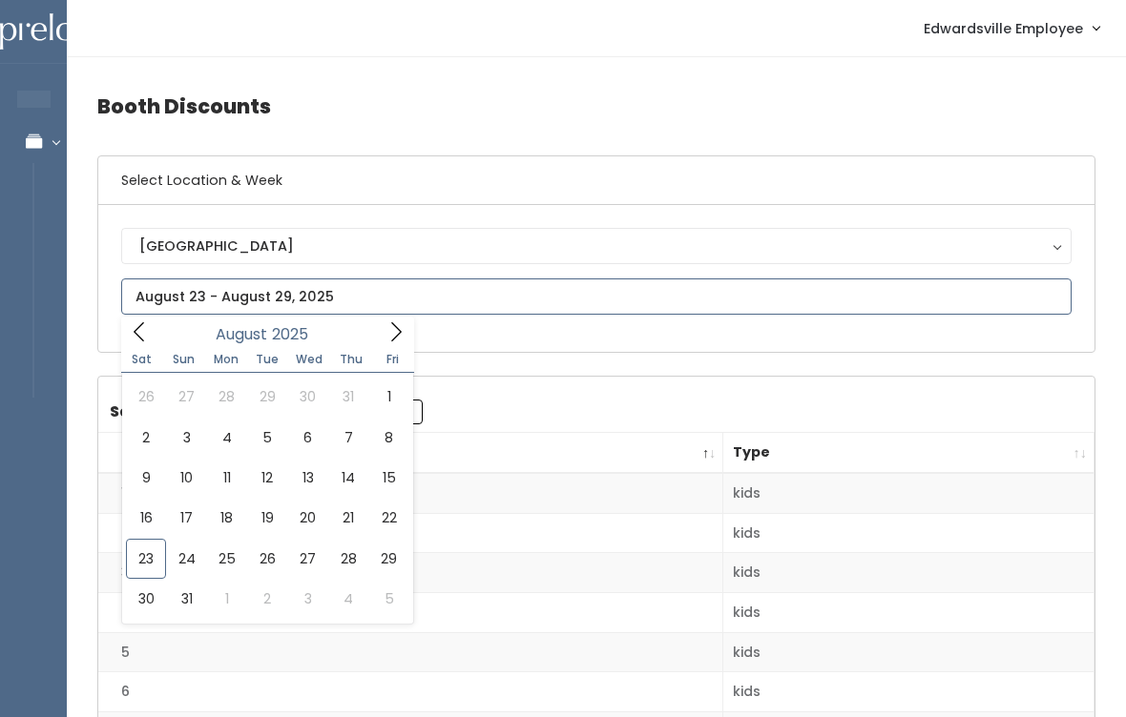
click at [402, 331] on icon at bounding box center [395, 332] width 21 height 21
click at [161, 325] on div "[DATE]" at bounding box center [266, 332] width 219 height 30
type input "[DATE] to [DATE]"
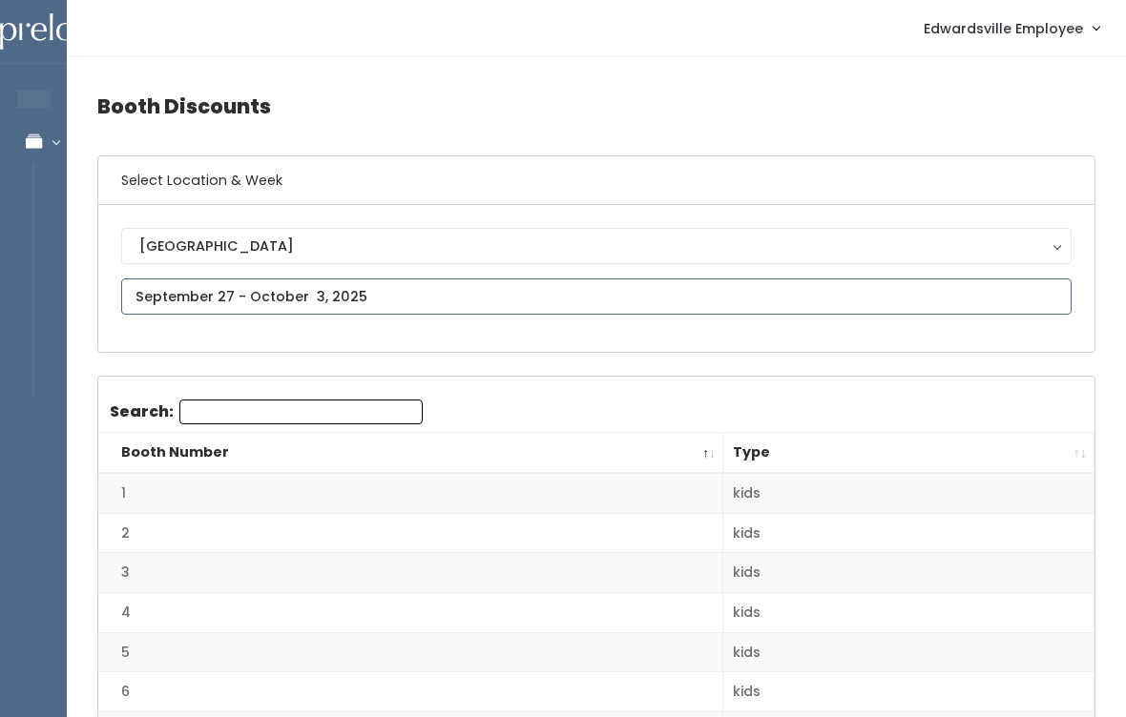
click at [303, 296] on input "text" at bounding box center [596, 297] width 950 height 36
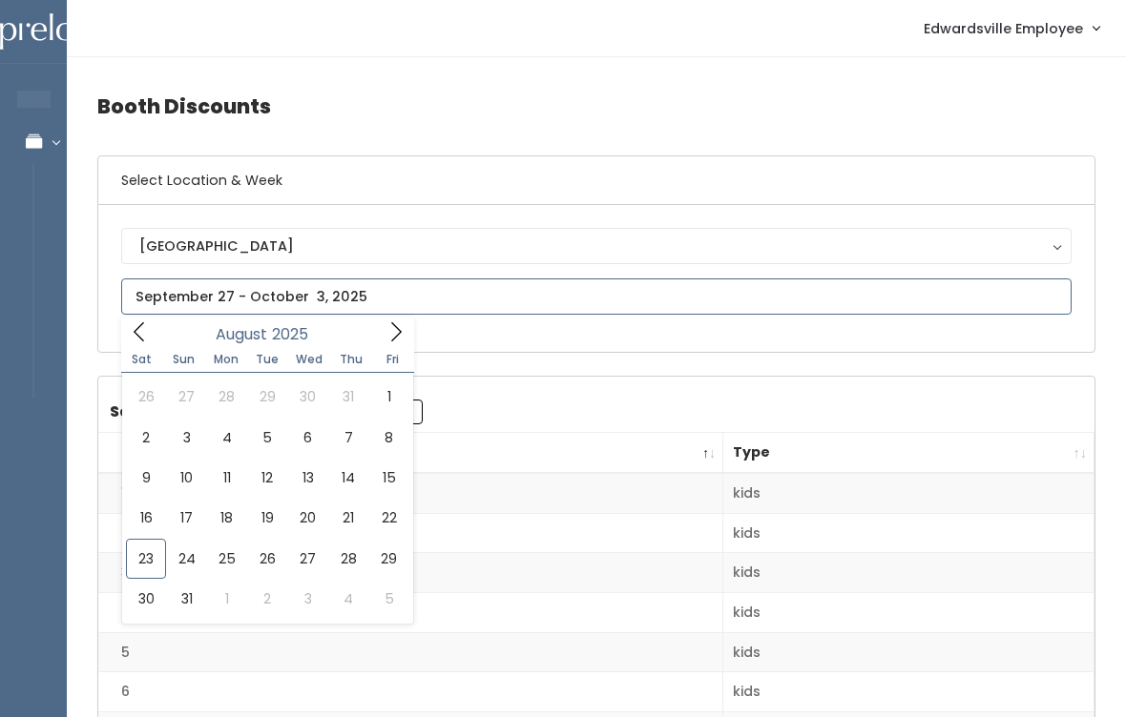
click at [153, 323] on span at bounding box center [139, 332] width 36 height 30
click at [394, 339] on icon at bounding box center [396, 331] width 10 height 19
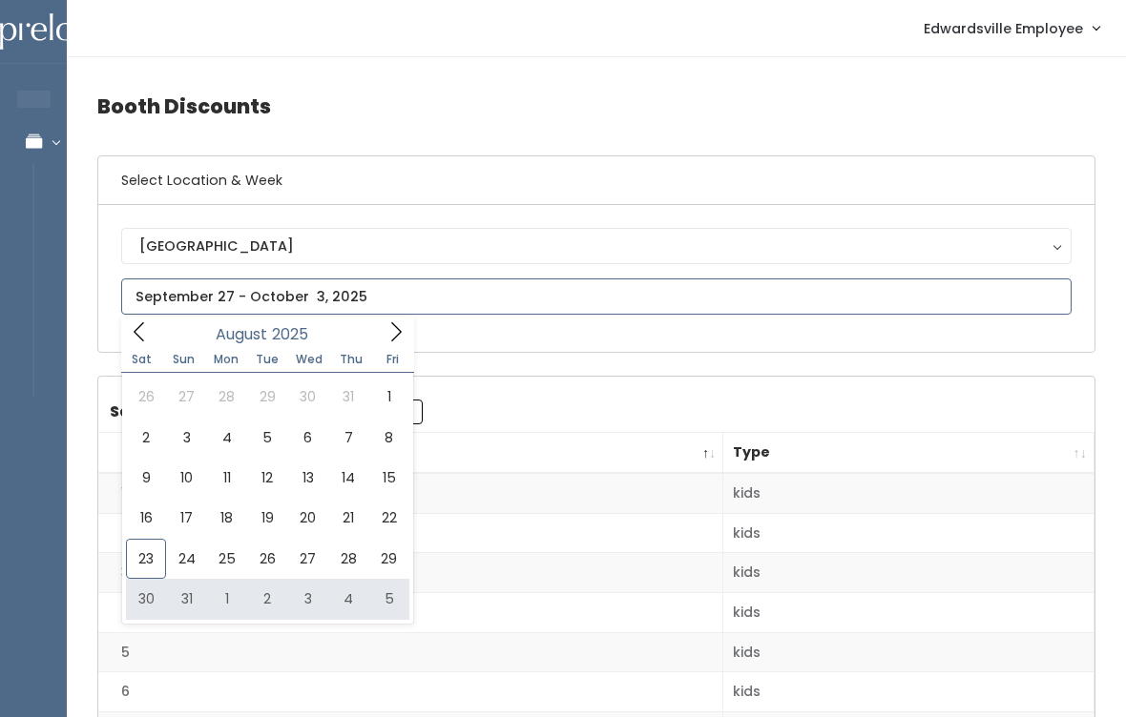
type input "August 30 to September 5"
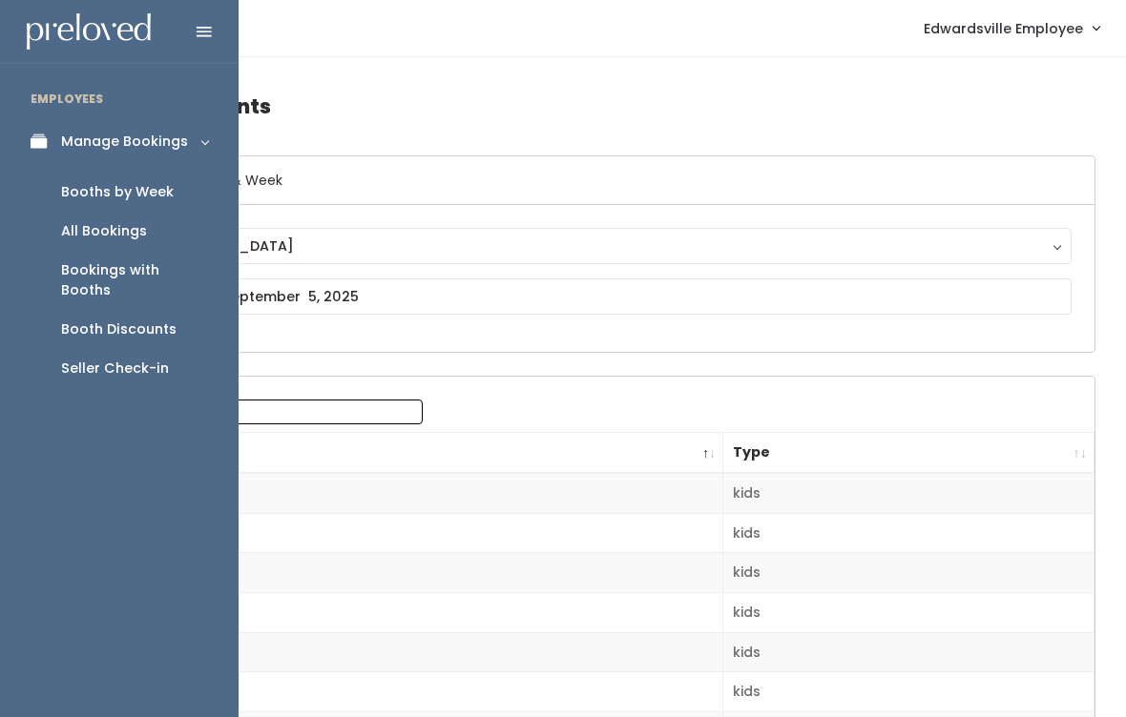
click at [38, 140] on icon at bounding box center [44, 142] width 27 height 16
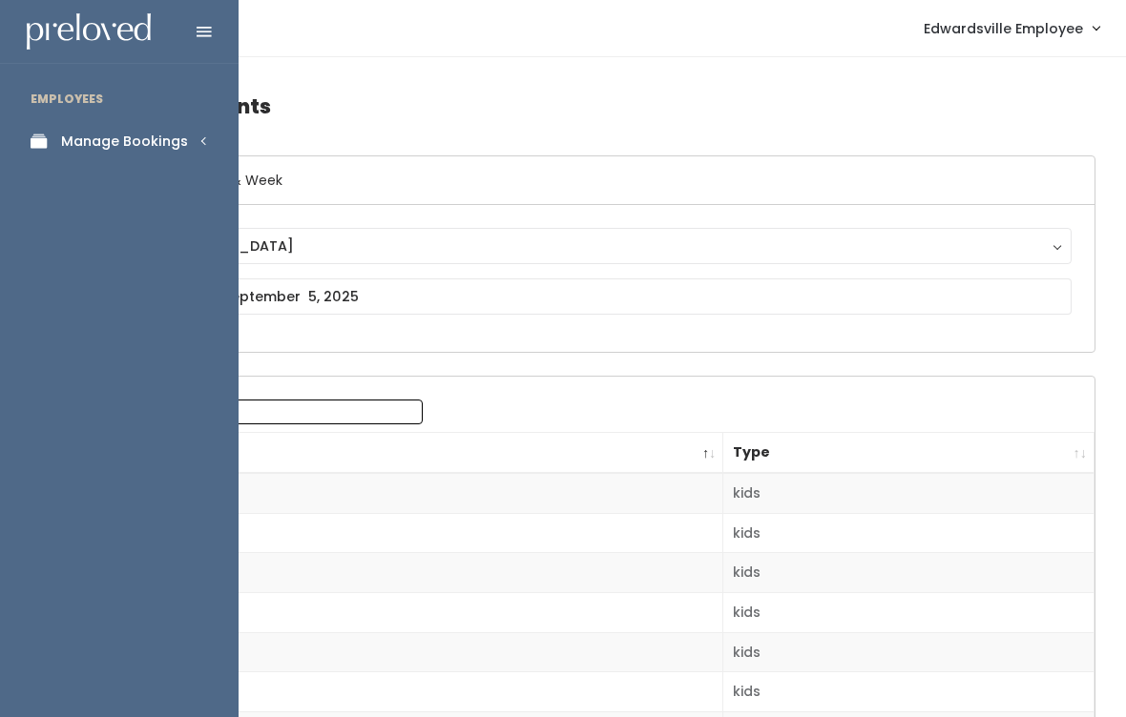
click at [172, 145] on div "Manage Bookings" at bounding box center [124, 142] width 127 height 20
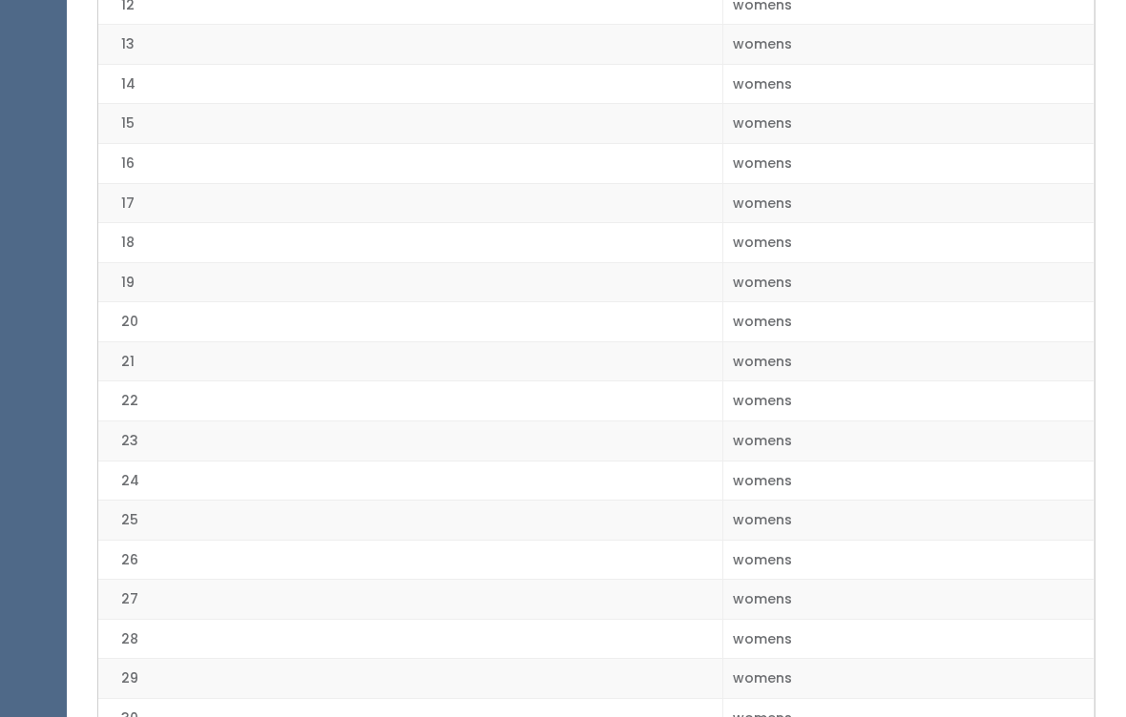
scroll to position [1093, 0]
